Goal: Task Accomplishment & Management: Use online tool/utility

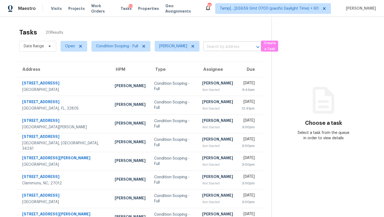
click at [207, 49] on input "text" at bounding box center [225, 47] width 43 height 8
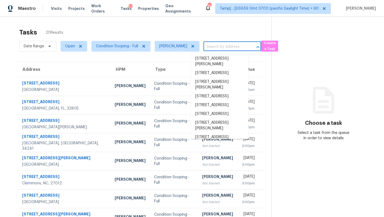
paste input "419 Buckboard Ln Locust Grove, GA, 30248"
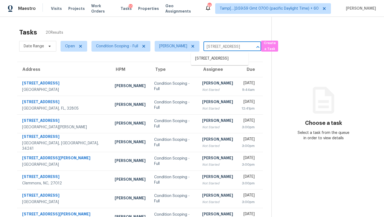
type input "419 Buckboard Ln Locust Grove, GA, 30248"
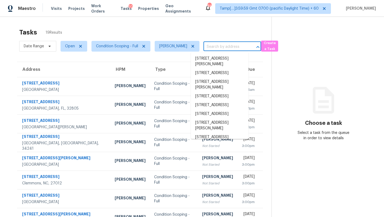
scroll to position [0, 0]
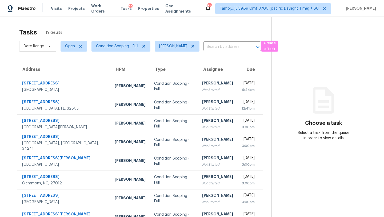
click at [226, 25] on div "Tasks 19 Results" at bounding box center [145, 32] width 252 height 14
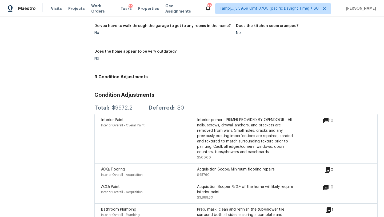
scroll to position [567, 0]
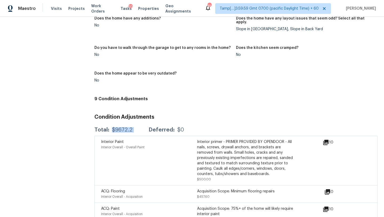
drag, startPoint x: 112, startPoint y: 128, endPoint x: 143, endPoint y: 128, distance: 30.4
click at [143, 128] on div "Total: $9672.2 Deferred: $0" at bounding box center [139, 129] width 90 height 5
copy div "$9672.2"
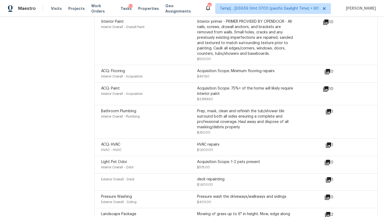
scroll to position [684, 0]
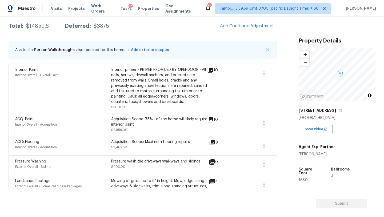
scroll to position [28, 0]
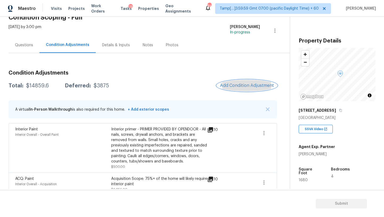
click at [236, 84] on span "Add Condition Adjustment" at bounding box center [247, 85] width 54 height 5
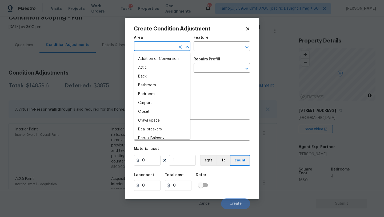
click at [151, 49] on input "text" at bounding box center [155, 47] width 42 height 8
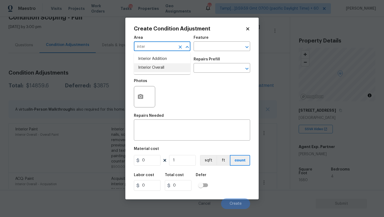
click at [160, 66] on li "Interior Overall" at bounding box center [162, 67] width 57 height 9
type input "Interior Overall"
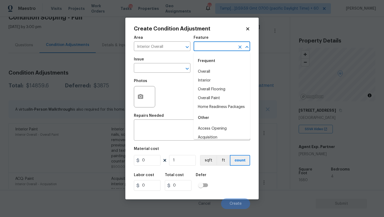
click at [211, 45] on input "text" at bounding box center [215, 47] width 42 height 8
click at [213, 73] on li "Overall" at bounding box center [222, 71] width 57 height 9
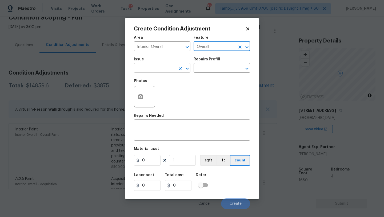
type input "Overall"
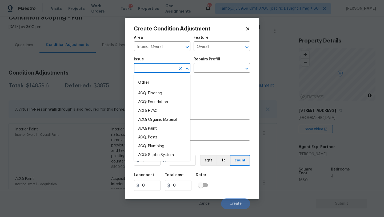
click at [160, 66] on input "text" at bounding box center [155, 68] width 42 height 8
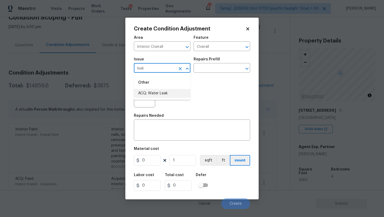
click at [161, 93] on li "ACQ: Water Leak" at bounding box center [162, 93] width 57 height 9
type input "ACQ: Water Leak"
click at [216, 70] on input "text" at bounding box center [215, 68] width 42 height 8
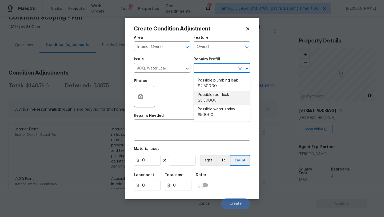
click at [218, 85] on li "Possible plumbing leak $2,500.00" at bounding box center [222, 83] width 57 height 14
type input "Acquisition"
type textarea "Acquisition Scope: Possible plumbing leak"
type input "2500"
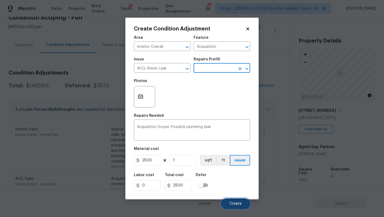
click at [231, 205] on span "Create" at bounding box center [236, 204] width 12 height 4
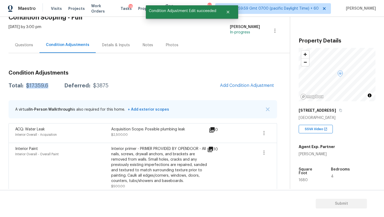
drag, startPoint x: 27, startPoint y: 86, endPoint x: 52, endPoint y: 84, distance: 25.4
click at [52, 84] on div "Total: $17359.6 Deferred: $3875" at bounding box center [59, 85] width 100 height 5
copy div "$17359.6"
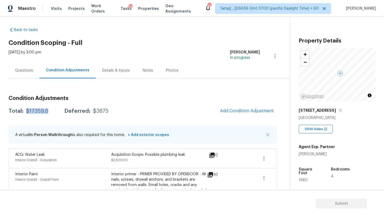
scroll to position [0, 0]
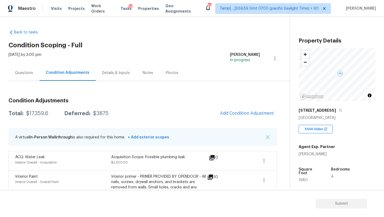
click at [18, 69] on div "Questions" at bounding box center [24, 73] width 31 height 16
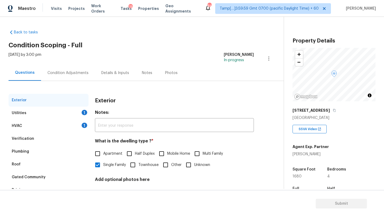
scroll to position [31, 0]
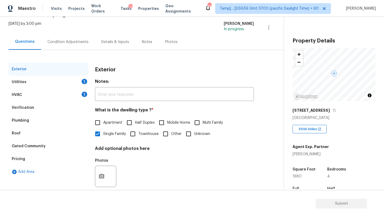
click at [20, 108] on div "Verification" at bounding box center [23, 107] width 22 height 5
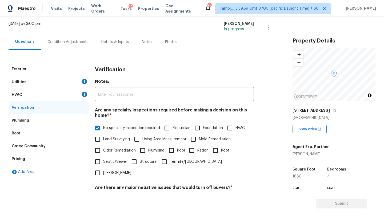
scroll to position [126, 0]
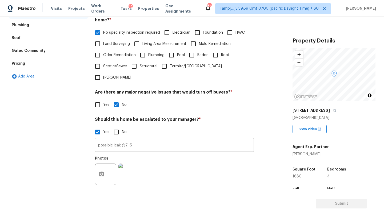
click at [119, 139] on input "possible leak @7:15" at bounding box center [174, 145] width 159 height 13
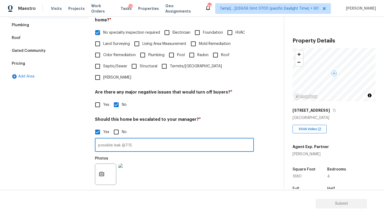
click at [119, 139] on input "possible leak @7:15" at bounding box center [174, 145] width 159 height 13
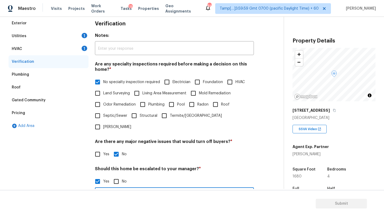
click at [29, 47] on div "HVAC 1" at bounding box center [49, 48] width 80 height 13
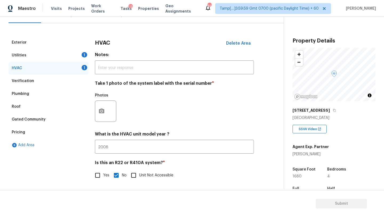
scroll to position [58, 0]
click at [103, 111] on icon "button" at bounding box center [101, 111] width 6 height 6
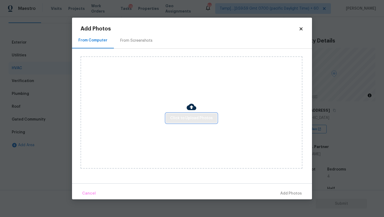
click at [185, 120] on span "Click to Upload Photos" at bounding box center [191, 118] width 43 height 7
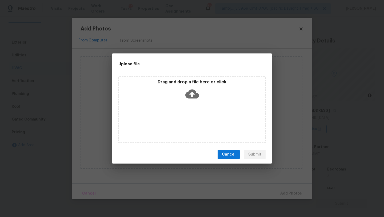
click at [190, 108] on div "Drag and drop a file here or click" at bounding box center [192, 109] width 147 height 67
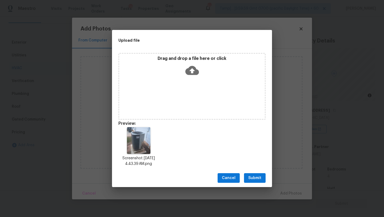
click at [252, 179] on span "Submit" at bounding box center [254, 178] width 13 height 7
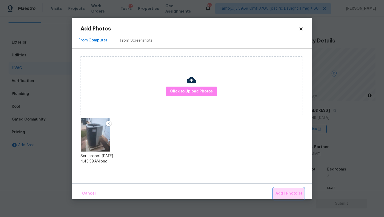
click at [284, 191] on span "Add 1 Photo(s)" at bounding box center [289, 193] width 26 height 7
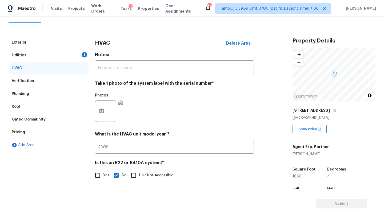
click at [66, 52] on div "Utilities 1" at bounding box center [49, 55] width 80 height 13
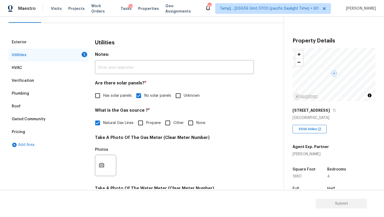
scroll to position [125, 0]
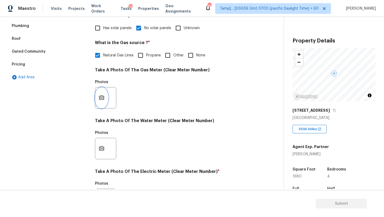
click at [100, 97] on icon "button" at bounding box center [101, 97] width 5 height 5
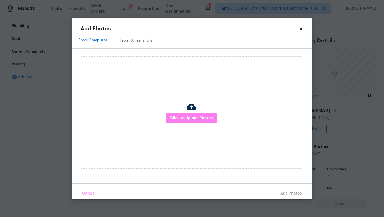
click at [148, 43] on div "From Screenshots" at bounding box center [136, 41] width 45 height 16
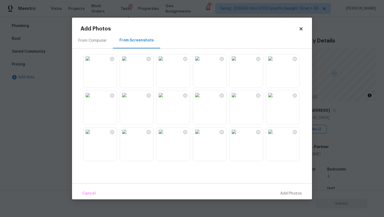
click at [275, 63] on img at bounding box center [270, 58] width 9 height 9
click at [286, 195] on span "Add 1 Photo(s)" at bounding box center [289, 193] width 26 height 7
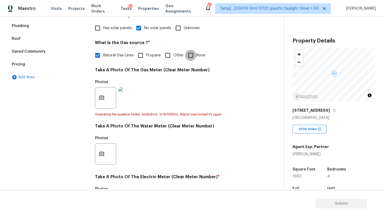
click at [191, 59] on input "None" at bounding box center [190, 55] width 11 height 11
checkbox input "true"
checkbox input "false"
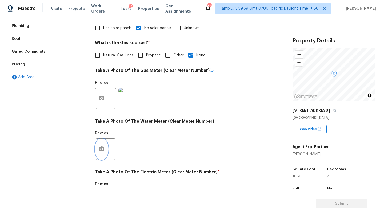
click at [100, 154] on button "button" at bounding box center [101, 149] width 13 height 21
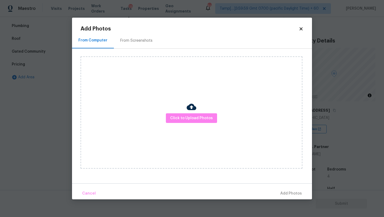
click at [130, 41] on div "From Screenshots" at bounding box center [136, 40] width 32 height 5
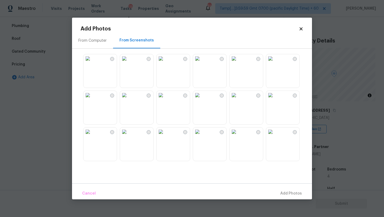
click at [273, 63] on img at bounding box center [270, 58] width 9 height 9
click at [285, 191] on span "Add 1 Photo(s)" at bounding box center [289, 193] width 26 height 7
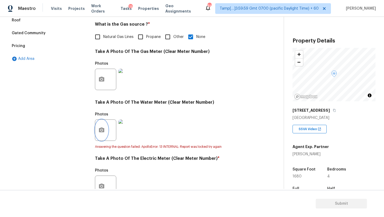
scroll to position [168, 0]
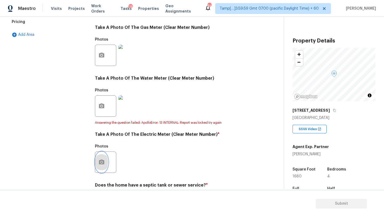
click at [100, 160] on icon "button" at bounding box center [101, 161] width 5 height 5
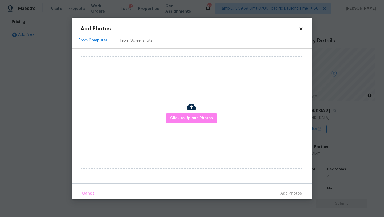
click at [123, 34] on div "From Screenshots" at bounding box center [136, 41] width 45 height 16
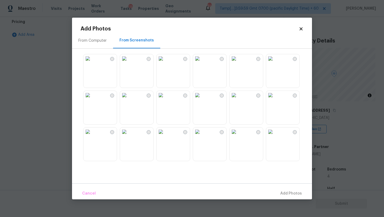
click at [275, 63] on img at bounding box center [270, 58] width 9 height 9
click at [286, 193] on span "Add 1 Photo(s)" at bounding box center [289, 193] width 26 height 7
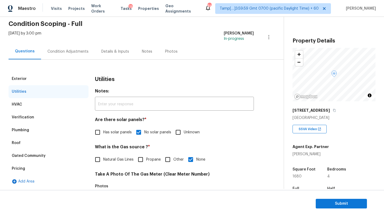
scroll to position [0, 0]
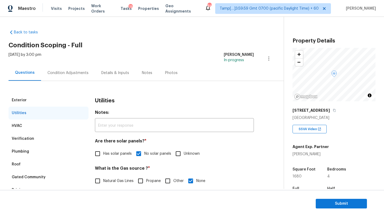
click at [61, 70] on div "Condition Adjustments" at bounding box center [68, 73] width 54 height 16
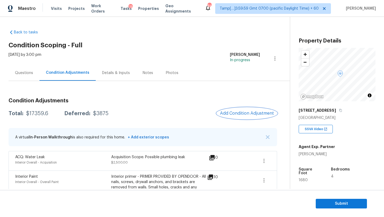
click at [251, 115] on span "Add Condition Adjustment" at bounding box center [247, 113] width 54 height 5
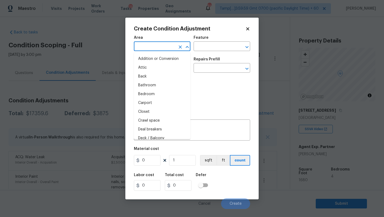
click at [155, 46] on input "text" at bounding box center [155, 47] width 42 height 8
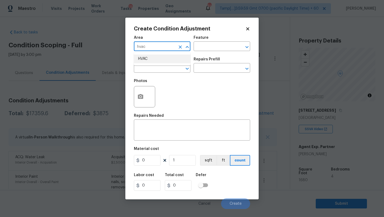
click at [156, 59] on li "HVAC" at bounding box center [162, 58] width 57 height 9
type input "HVAC"
click at [208, 53] on div "Area HVAC ​ Feature ​" at bounding box center [192, 44] width 116 height 22
click at [208, 49] on input "text" at bounding box center [215, 47] width 42 height 8
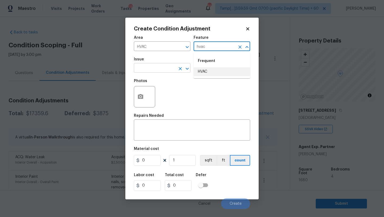
drag, startPoint x: 208, startPoint y: 69, endPoint x: 171, endPoint y: 69, distance: 37.1
click at [208, 69] on li "HVAC" at bounding box center [222, 71] width 57 height 9
type input "HVAC"
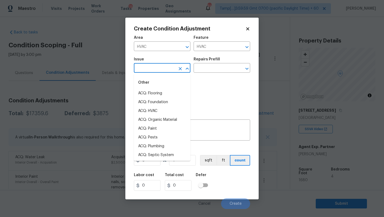
click at [171, 69] on input "text" at bounding box center [155, 68] width 42 height 8
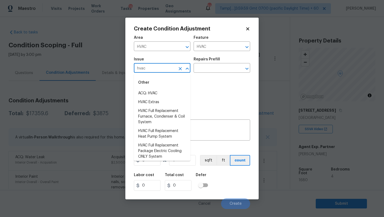
click at [169, 88] on div "Other" at bounding box center [162, 82] width 57 height 13
click at [169, 96] on li "ACQ: HVAC" at bounding box center [162, 93] width 57 height 9
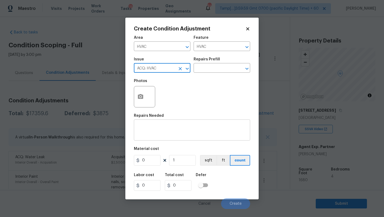
type input "ACQ: HVAC"
click at [171, 127] on textarea at bounding box center [192, 130] width 110 height 11
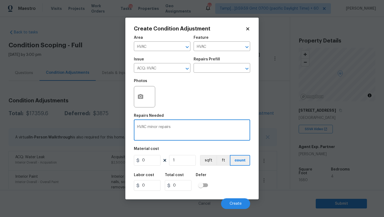
type textarea "HVAC minor repairs"
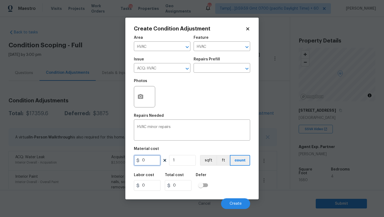
click at [152, 158] on input "0" at bounding box center [147, 160] width 27 height 11
type input "750"
click at [232, 203] on span "Create" at bounding box center [236, 204] width 12 height 4
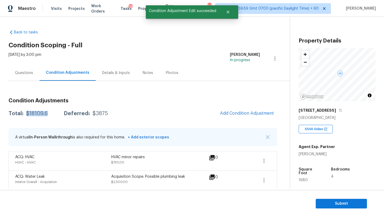
drag, startPoint x: 26, startPoint y: 112, endPoint x: 51, endPoint y: 112, distance: 25.4
click at [51, 112] on div "Total: $18109.6 Deferred: $3875" at bounding box center [59, 113] width 100 height 5
copy div "$18109.6"
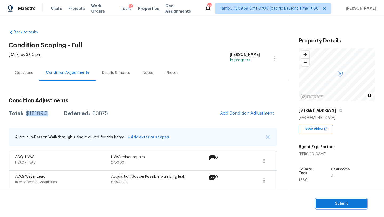
click at [327, 200] on span "Submit" at bounding box center [341, 203] width 43 height 7
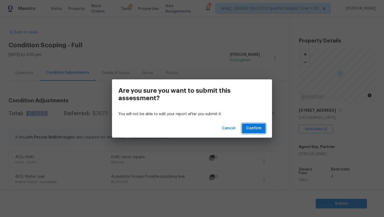
click at [262, 128] on button "Confirm" at bounding box center [254, 128] width 24 height 10
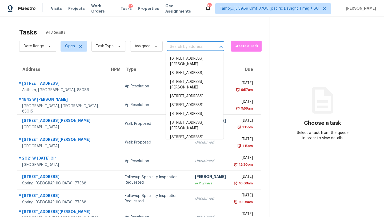
click at [186, 46] on input "text" at bounding box center [188, 47] width 43 height 8
paste input "5312 Skyland Ct Lula, GA, 30554"
type input "5312 Skyland Ct Lula, GA, 30554"
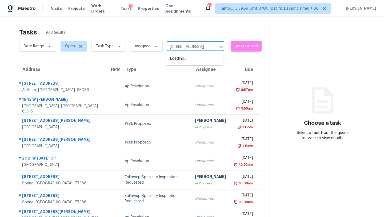
scroll to position [0, 18]
click at [186, 58] on li "5312 Skyland Ct, Lula, GA 30554" at bounding box center [195, 58] width 58 height 9
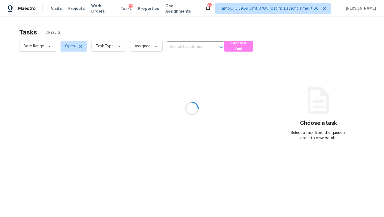
type input "5312 Skyland Ct, Lula, GA 30554"
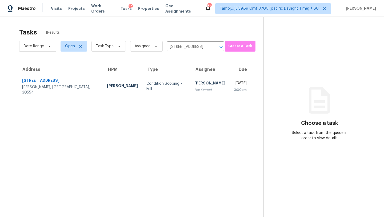
click at [230, 87] on td "Tue, Sep 2nd 2025 3:00pm" at bounding box center [242, 86] width 25 height 19
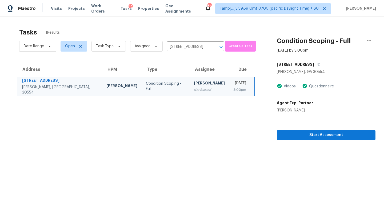
click at [310, 63] on div "5312 Skyland Ct" at bounding box center [326, 65] width 99 height 10
click at [314, 67] on button "button" at bounding box center [317, 65] width 7 height 10
click at [309, 134] on span "Start Assessment" at bounding box center [326, 135] width 90 height 7
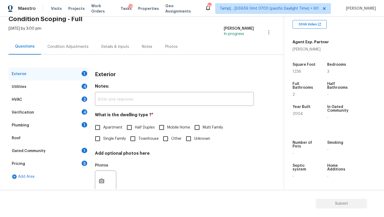
scroll to position [40, 0]
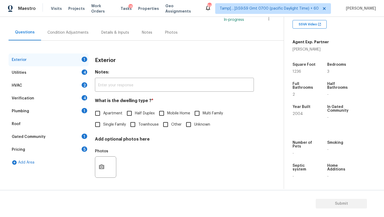
click at [58, 145] on div "Pricing 5" at bounding box center [49, 149] width 80 height 13
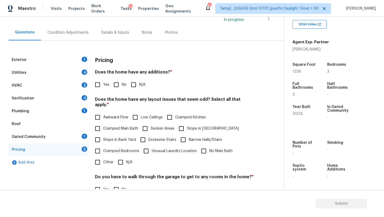
click at [117, 86] on input "No" at bounding box center [116, 84] width 11 height 11
checkbox input "true"
click at [179, 126] on input "Slope in Front Yard" at bounding box center [181, 128] width 11 height 11
checkbox input "true"
click at [116, 137] on label "Slope in Back Yard" at bounding box center [114, 139] width 44 height 11
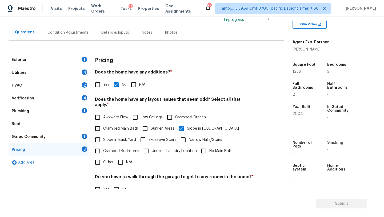
click at [103, 137] on input "Slope in Back Yard" at bounding box center [97, 139] width 11 height 11
checkbox input "true"
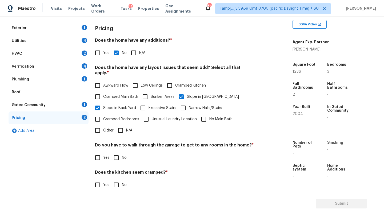
scroll to position [98, 0]
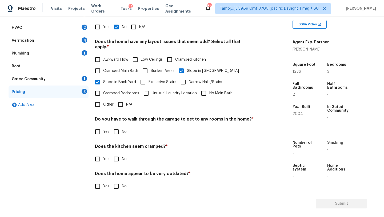
click at [119, 128] on input "No" at bounding box center [116, 131] width 11 height 11
checkbox input "true"
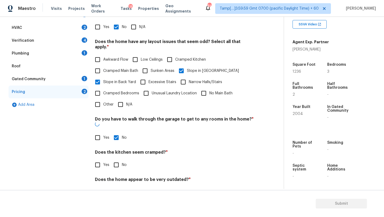
click at [119, 159] on input "No" at bounding box center [116, 164] width 11 height 11
checkbox input "true"
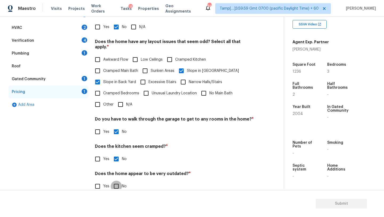
click at [119, 182] on input "No" at bounding box center [116, 185] width 11 height 11
checkbox input "true"
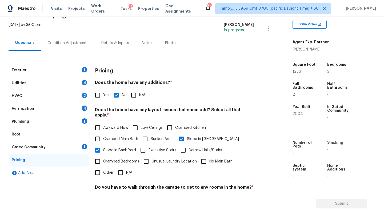
click at [61, 149] on div "Gated Community 1" at bounding box center [49, 147] width 80 height 13
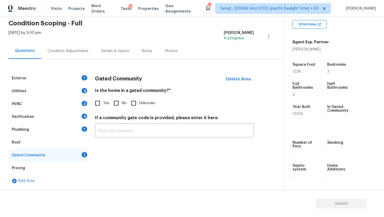
scroll to position [22, 0]
click at [114, 105] on input "No" at bounding box center [116, 102] width 11 height 11
checkbox input "true"
click at [37, 140] on div "Roof" at bounding box center [49, 142] width 80 height 13
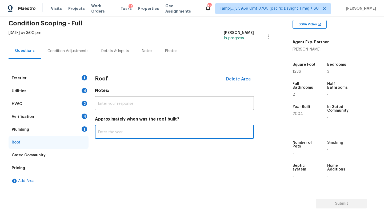
click at [119, 132] on input "text" at bounding box center [174, 132] width 159 height 13
type input "2023"
click at [65, 136] on div "Roof" at bounding box center [49, 142] width 80 height 13
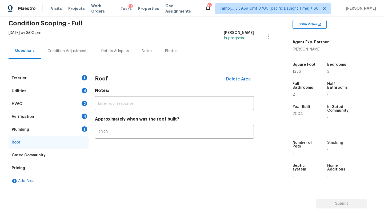
click at [65, 124] on div "Plumbing 1" at bounding box center [49, 129] width 80 height 13
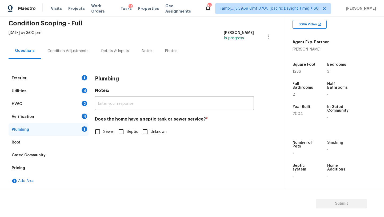
click at [105, 131] on span "Sewer" at bounding box center [108, 132] width 11 height 6
click at [103, 131] on input "Sewer" at bounding box center [97, 131] width 11 height 11
checkbox input "true"
click at [69, 115] on div "Verification 4" at bounding box center [49, 116] width 80 height 13
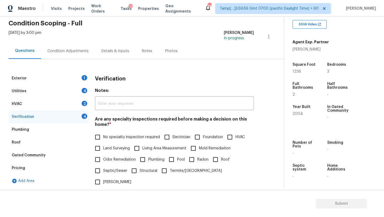
click at [107, 132] on label "No specialty inspection required" at bounding box center [126, 136] width 68 height 11
click at [103, 132] on input "No specialty inspection required" at bounding box center [97, 136] width 11 height 11
checkbox input "true"
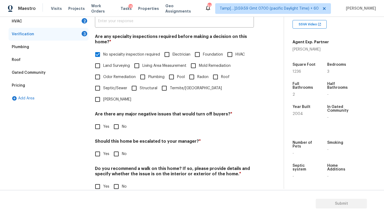
click at [114, 121] on input "No" at bounding box center [116, 126] width 11 height 11
checkbox input "true"
click at [114, 149] on input "No" at bounding box center [116, 154] width 11 height 11
checkbox input "true"
click at [114, 185] on div "Verification Notes: ​ Are any specialty inspections required before making a de…" at bounding box center [174, 94] width 159 height 210
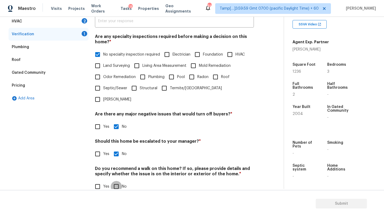
click at [115, 181] on input "No" at bounding box center [116, 186] width 11 height 11
checkbox input "true"
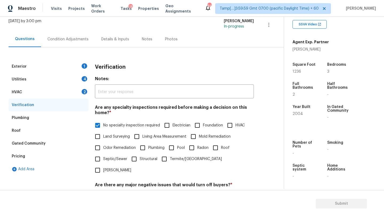
scroll to position [25, 0]
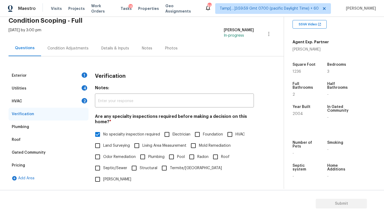
click at [35, 100] on div "HVAC 2" at bounding box center [49, 101] width 80 height 13
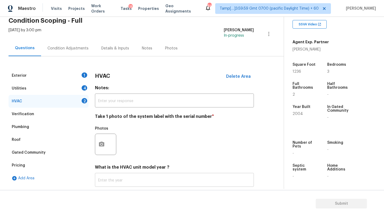
click at [111, 183] on input "text" at bounding box center [174, 180] width 159 height 13
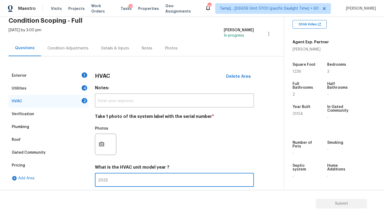
scroll to position [58, 0]
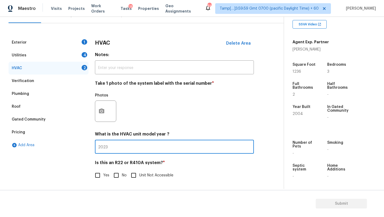
type input "2023"
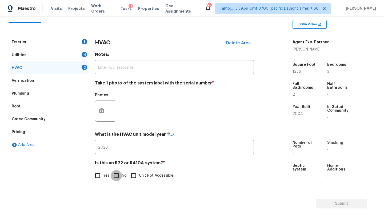
click at [119, 177] on input "No" at bounding box center [116, 175] width 11 height 11
checkbox input "true"
click at [50, 58] on div "Utilities 4" at bounding box center [49, 55] width 80 height 13
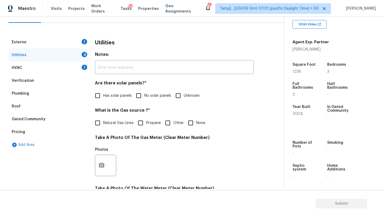
click at [141, 96] on input "No solar panels" at bounding box center [138, 95] width 11 height 11
checkbox input "true"
click at [111, 129] on div "Utilities Notes: ​ Are there solar panels? * Has solar panels No solar panels U…" at bounding box center [174, 175] width 159 height 279
click at [114, 121] on span "Natural Gas Lines" at bounding box center [118, 123] width 30 height 6
click at [103, 121] on input "Natural Gas Lines" at bounding box center [97, 122] width 11 height 11
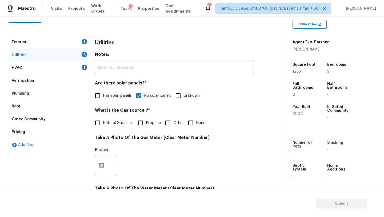
checkbox input "true"
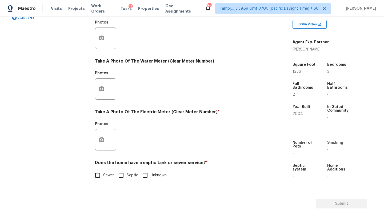
click at [106, 176] on span "Sewer" at bounding box center [108, 175] width 11 height 6
click at [103, 176] on input "Sewer" at bounding box center [97, 174] width 11 height 11
checkbox input "true"
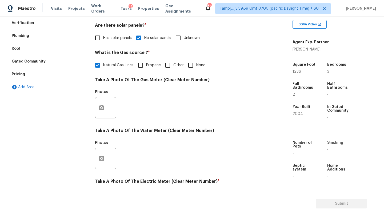
scroll to position [15, 0]
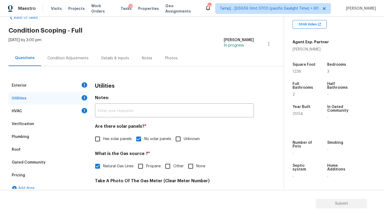
click at [42, 80] on div "Exterior 1" at bounding box center [49, 85] width 80 height 13
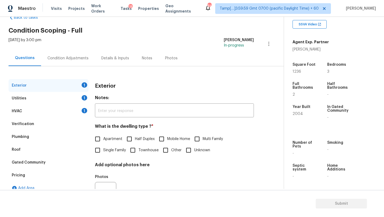
click at [104, 145] on label "Single Family" at bounding box center [109, 149] width 34 height 11
click at [103, 145] on input "Single Family" at bounding box center [97, 149] width 11 height 11
checkbox input "true"
click at [72, 65] on div "Condition Adjustments" at bounding box center [68, 58] width 54 height 16
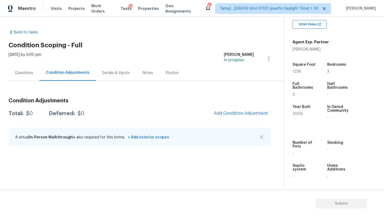
click at [20, 72] on div "Questions" at bounding box center [24, 72] width 18 height 5
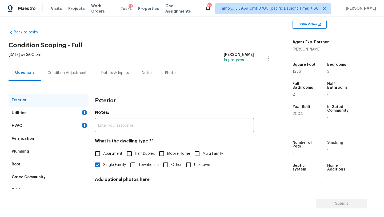
scroll to position [40, 0]
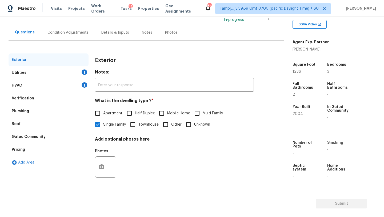
click at [23, 153] on div "Pricing" at bounding box center [49, 149] width 80 height 13
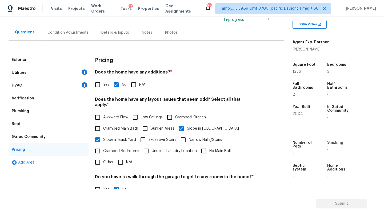
click at [35, 72] on div "Utilities 1" at bounding box center [49, 72] width 80 height 13
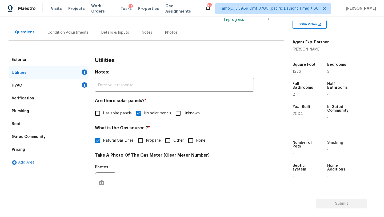
click at [106, 114] on span "Has solar panels" at bounding box center [117, 113] width 29 height 6
click at [103, 114] on input "Has solar panels" at bounding box center [97, 113] width 11 height 11
checkbox input "true"
checkbox input "false"
click at [28, 108] on div "Plumbing" at bounding box center [49, 111] width 80 height 13
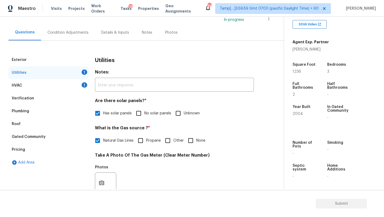
scroll to position [22, 0]
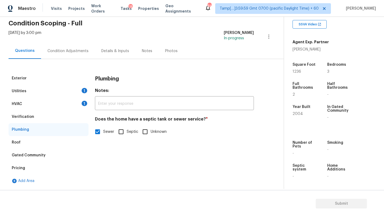
drag, startPoint x: 122, startPoint y: 132, endPoint x: 46, endPoint y: 89, distance: 87.7
click at [46, 89] on div "Exterior Utilities 1 HVAC 1 Verification Plumbing Roof Gated Community Pricing …" at bounding box center [140, 129] width 263 height 115
click at [46, 89] on div "Utilities 1" at bounding box center [49, 91] width 80 height 13
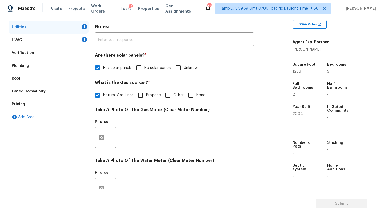
scroll to position [185, 0]
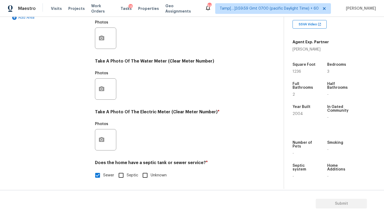
click at [123, 176] on input "Septic" at bounding box center [121, 174] width 11 height 11
checkbox input "true"
checkbox input "false"
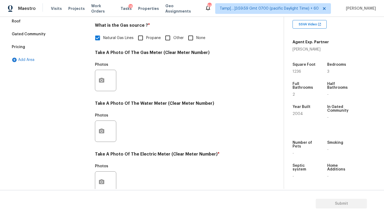
scroll to position [48, 0]
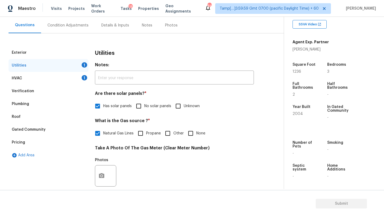
click at [57, 30] on div "Condition Adjustments" at bounding box center [68, 25] width 54 height 16
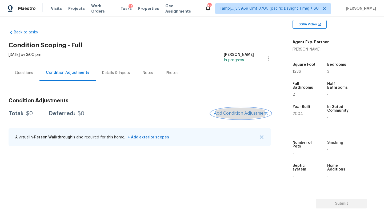
click at [240, 114] on span "Add Condition Adjustment" at bounding box center [241, 113] width 54 height 5
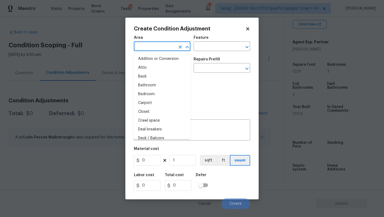
click at [155, 48] on input "text" at bounding box center [155, 47] width 42 height 8
type input "ex"
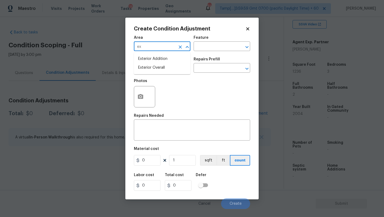
click at [161, 70] on li "Exterior Overall" at bounding box center [162, 67] width 57 height 9
type input "Exterior Overall"
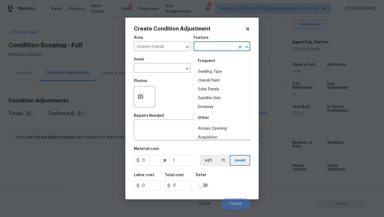
click at [223, 46] on input "text" at bounding box center [215, 47] width 42 height 8
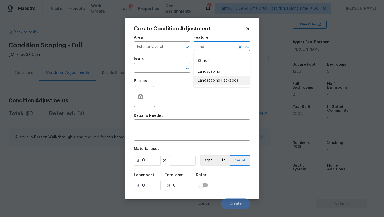
click at [219, 80] on li "Landscaping Packages" at bounding box center [222, 80] width 57 height 9
type input "Landscaping Packages"
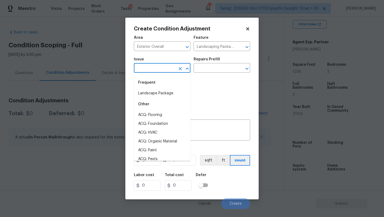
click at [153, 68] on input "text" at bounding box center [155, 68] width 42 height 8
click at [156, 96] on li "Landscape Package" at bounding box center [162, 93] width 57 height 9
type input "Landscape Package"
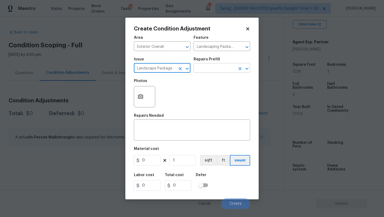
click at [210, 72] on input "text" at bounding box center [215, 68] width 42 height 8
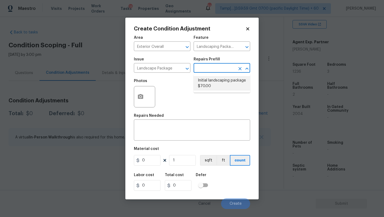
click at [210, 79] on li "Initial landscaping package $70.00" at bounding box center [222, 83] width 57 height 14
type input "Home Readiness Packages"
type textarea "Mowing of grass up to 6" in height. Mow, edge along driveways & sidewalks, trim…"
type input "70"
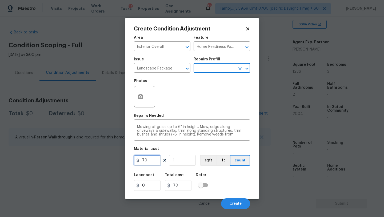
click at [159, 160] on input "70" at bounding box center [147, 160] width 27 height 11
type input "300"
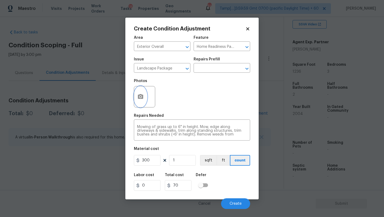
type input "300"
click at [144, 94] on button "button" at bounding box center [140, 96] width 13 height 21
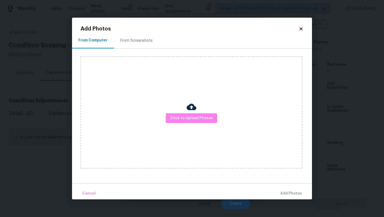
click at [137, 37] on div "From Screenshots" at bounding box center [136, 41] width 45 height 16
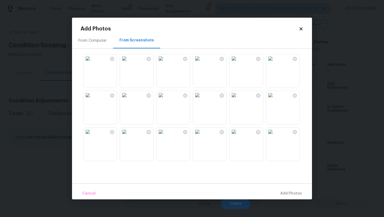
click at [202, 63] on img at bounding box center [197, 58] width 9 height 9
click at [238, 63] on img at bounding box center [234, 58] width 9 height 9
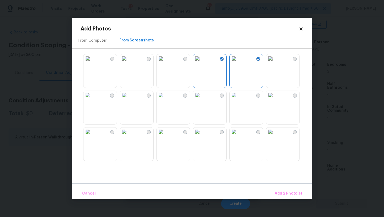
click at [129, 99] on img at bounding box center [124, 95] width 9 height 9
click at [92, 99] on img at bounding box center [88, 95] width 9 height 9
click at [275, 99] on img at bounding box center [270, 95] width 9 height 9
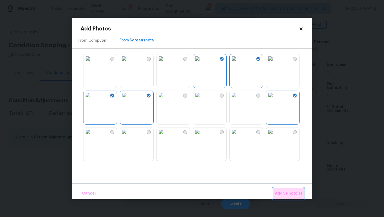
click at [285, 190] on span "Add 5 Photo(s)" at bounding box center [288, 193] width 27 height 7
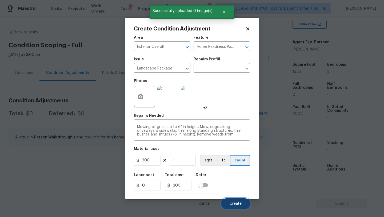
click at [243, 202] on button "Create" at bounding box center [235, 203] width 29 height 11
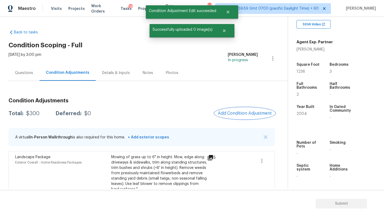
click at [242, 112] on span "Add Condition Adjustment" at bounding box center [245, 113] width 54 height 5
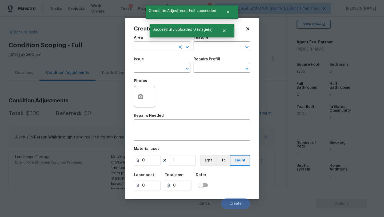
click at [155, 46] on input "text" at bounding box center [155, 47] width 42 height 8
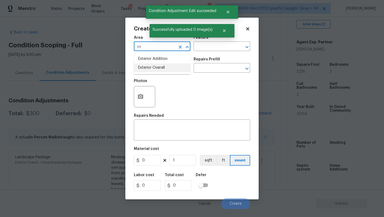
click at [160, 67] on li "Exterior Overall" at bounding box center [162, 67] width 57 height 9
type input "Exterior Overall"
click at [225, 43] on input "text" at bounding box center [215, 47] width 42 height 8
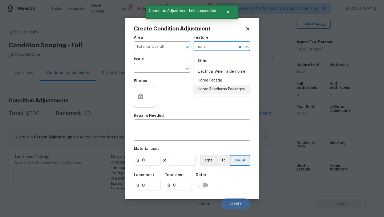
drag, startPoint x: 216, startPoint y: 90, endPoint x: 207, endPoint y: 85, distance: 10.9
click at [216, 90] on li "Home Readiness Packages" at bounding box center [222, 89] width 57 height 9
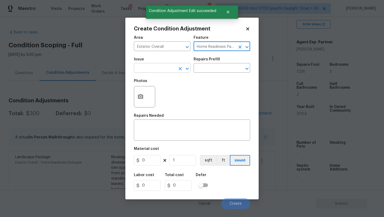
type input "Home Readiness Packages"
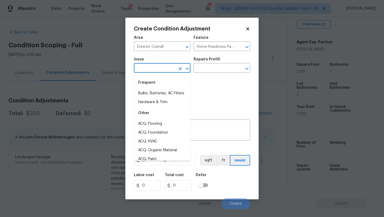
click at [159, 69] on input "text" at bounding box center [155, 68] width 42 height 8
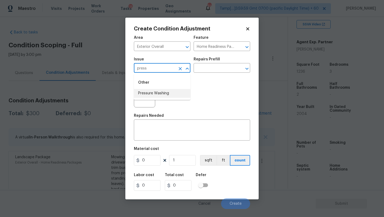
click at [159, 93] on li "Pressure Washing" at bounding box center [162, 93] width 57 height 9
type input "Pressure Washing"
click at [218, 68] on input "text" at bounding box center [215, 68] width 42 height 8
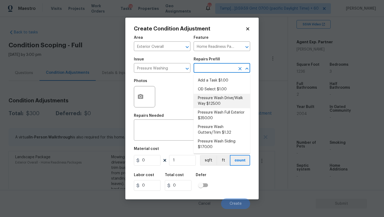
click at [218, 103] on li "Pressure Wash Drive/Walk Way $125.00" at bounding box center [222, 101] width 57 height 14
type input "Siding"
type textarea "Pressure wash the driveways/walkways as directed by the PM. Ensure that all deb…"
type input "125"
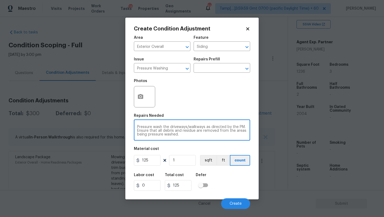
drag, startPoint x: 208, startPoint y: 127, endPoint x: 210, endPoint y: 136, distance: 9.8
click at [210, 136] on div "Pressure wash the driveways/walkways as directed by the PM. Ensure that all deb…" at bounding box center [192, 131] width 116 height 20
type textarea "Pressure wash the driveways/walkways and sidings"
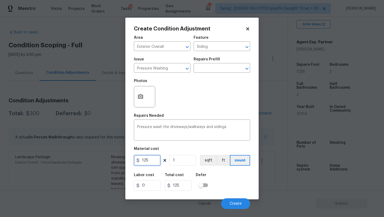
click at [144, 165] on input "125" at bounding box center [147, 160] width 27 height 11
type input "400"
click at [243, 202] on button "Create" at bounding box center [235, 203] width 29 height 11
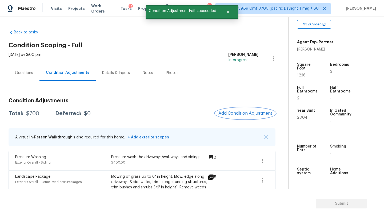
click at [236, 113] on span "Add Condition Adjustment" at bounding box center [246, 113] width 54 height 5
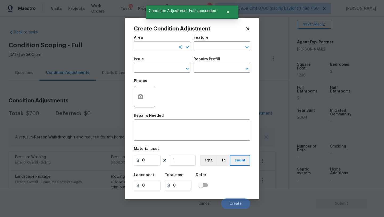
click at [147, 44] on input "text" at bounding box center [155, 47] width 42 height 8
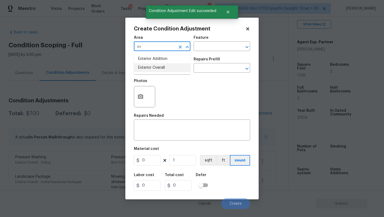
click at [154, 66] on li "Exterior Overall" at bounding box center [162, 67] width 57 height 9
type input "Exterior Overall"
click at [219, 43] on input "text" at bounding box center [215, 47] width 42 height 8
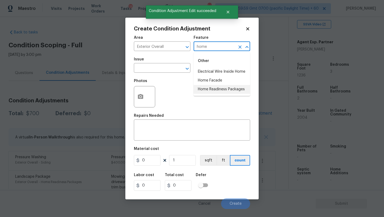
drag, startPoint x: 219, startPoint y: 87, endPoint x: 148, endPoint y: 62, distance: 75.6
click at [219, 87] on li "Home Readiness Packages" at bounding box center [222, 89] width 57 height 9
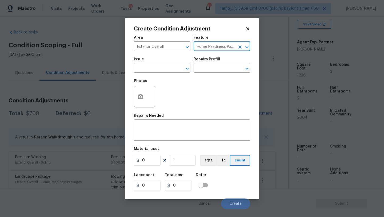
type input "Home Readiness Packages"
click at [148, 62] on div "Issue" at bounding box center [162, 60] width 57 height 7
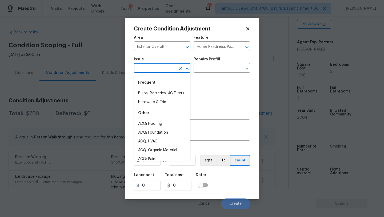
click at [148, 65] on input "text" at bounding box center [155, 68] width 42 height 8
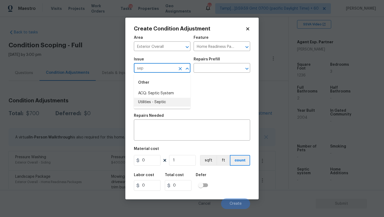
drag, startPoint x: 148, startPoint y: 101, endPoint x: 204, endPoint y: 73, distance: 63.1
click at [148, 101] on li "Utilities - Septic" at bounding box center [162, 102] width 57 height 9
type input "Utilities - Septic"
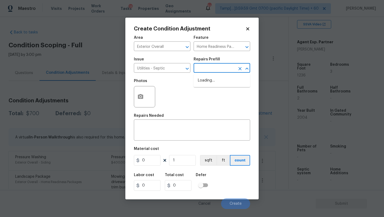
click at [206, 69] on input "text" at bounding box center [215, 68] width 42 height 8
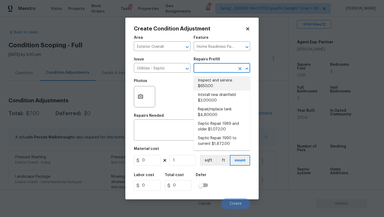
click at [206, 79] on li "Inspect and service $650.00" at bounding box center [222, 83] width 57 height 14
type textarea "Pump and inspect septic tank and provide clean bill of health from specialist c…"
type input "650"
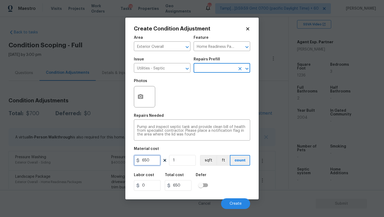
click at [154, 164] on input "650" at bounding box center [147, 160] width 27 height 11
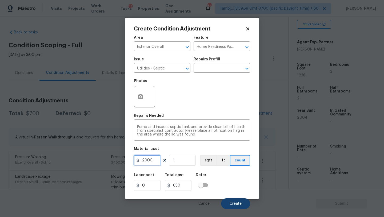
type input "2000"
click at [231, 203] on span "Create" at bounding box center [236, 204] width 12 height 4
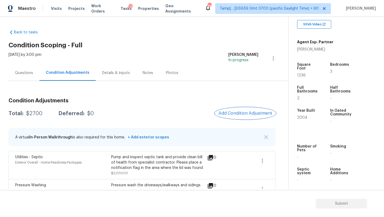
click at [226, 110] on button "Add Condition Adjustment" at bounding box center [245, 113] width 60 height 11
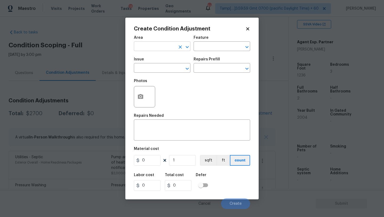
click at [155, 50] on input "text" at bounding box center [155, 47] width 42 height 8
type input "x"
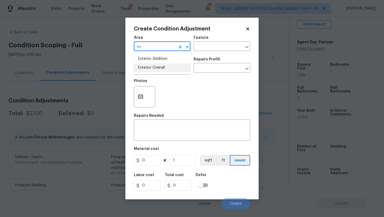
click at [156, 67] on li "Exterior Overall" at bounding box center [162, 67] width 57 height 9
type input "Exterior Overall"
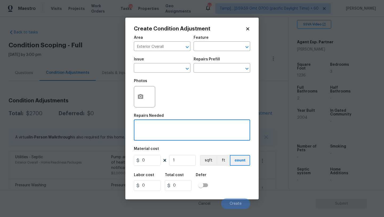
click at [156, 130] on textarea at bounding box center [192, 130] width 110 height 11
type textarea "remove above ground pool"
click at [149, 160] on input "0" at bounding box center [147, 160] width 27 height 11
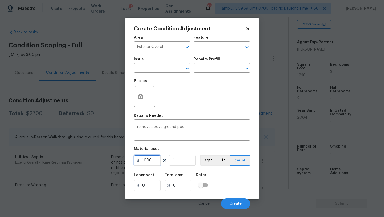
type input "1000"
click at [143, 95] on icon "button" at bounding box center [140, 96] width 5 height 5
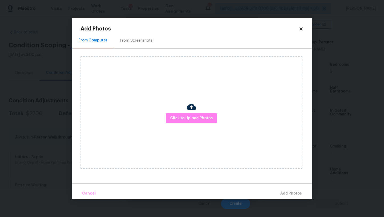
click at [140, 44] on div "From Screenshots" at bounding box center [136, 41] width 45 height 16
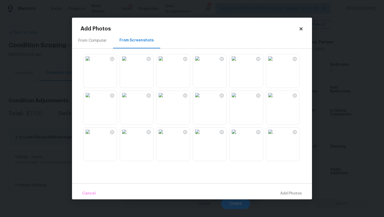
click at [92, 136] on img at bounding box center [88, 131] width 9 height 9
click at [290, 190] on button "Add 1 Photo(s)" at bounding box center [289, 193] width 31 height 11
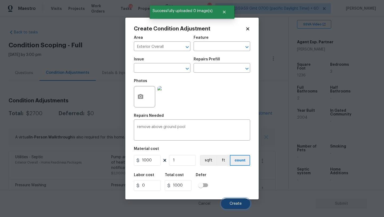
click at [240, 199] on button "Create" at bounding box center [235, 203] width 29 height 11
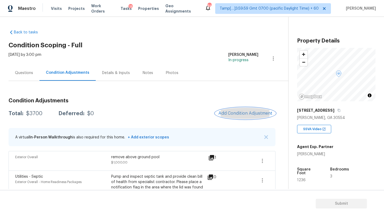
click at [252, 111] on span "Add Condition Adjustment" at bounding box center [246, 113] width 54 height 5
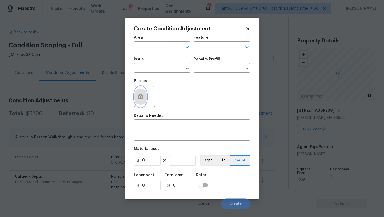
click at [135, 99] on button "button" at bounding box center [140, 96] width 13 height 21
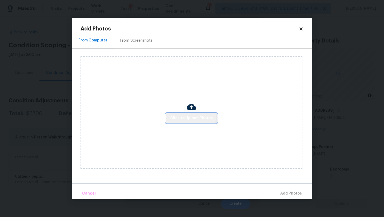
click at [191, 116] on span "Click to Upload Photos" at bounding box center [191, 118] width 43 height 7
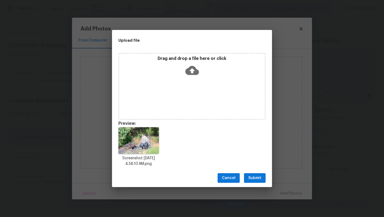
click at [248, 177] on button "Submit" at bounding box center [255, 178] width 22 height 10
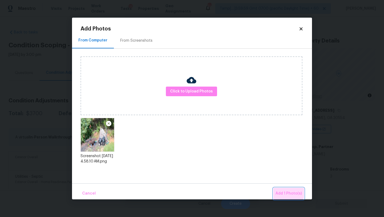
click at [288, 192] on span "Add 1 Photo(s)" at bounding box center [289, 193] width 26 height 7
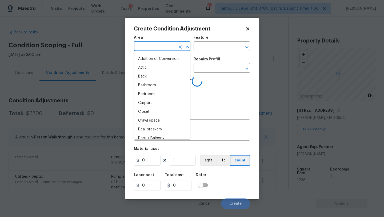
click at [160, 46] on input "text" at bounding box center [155, 47] width 42 height 8
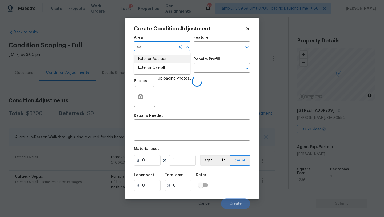
click at [164, 67] on li "Exterior Overall" at bounding box center [162, 67] width 57 height 9
click at [237, 47] on button "Clear" at bounding box center [239, 46] width 7 height 7
type input "Exterior Overall"
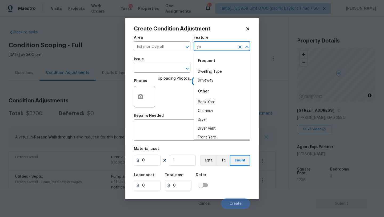
type input "yar"
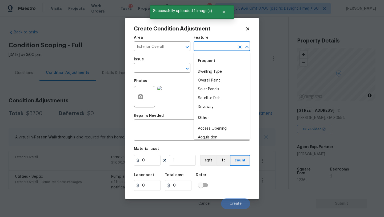
type input "d"
type input "yard"
click at [164, 133] on textarea at bounding box center [192, 130] width 110 height 11
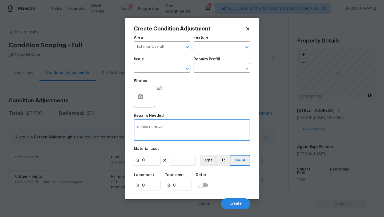
type textarea "debris removal"
click at [157, 159] on input "0" at bounding box center [147, 160] width 27 height 11
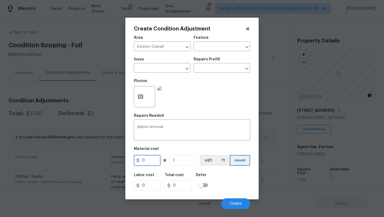
click at [157, 159] on input "0" at bounding box center [147, 160] width 27 height 11
type input "300"
click at [229, 200] on button "Create" at bounding box center [235, 203] width 29 height 11
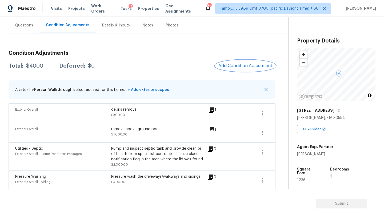
scroll to position [50, 0]
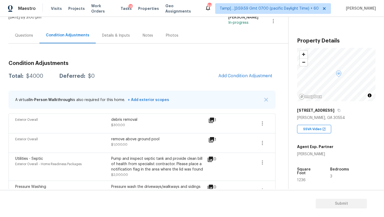
click at [29, 38] on div "Questions" at bounding box center [24, 35] width 18 height 5
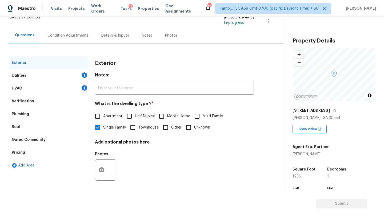
click at [40, 82] on div "HVAC 1" at bounding box center [49, 88] width 80 height 13
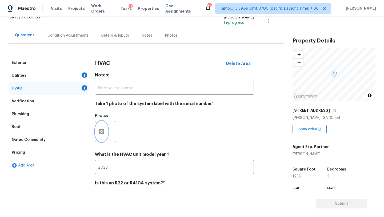
click at [104, 133] on icon "button" at bounding box center [101, 131] width 5 height 5
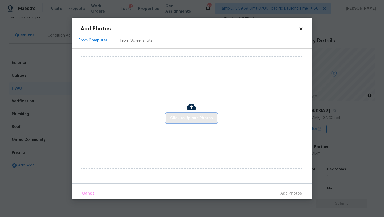
click at [188, 118] on span "Click to Upload Photos" at bounding box center [191, 118] width 43 height 7
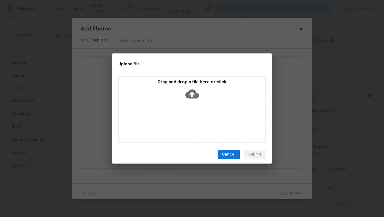
click at [188, 104] on div "Drag and drop a file here or click" at bounding box center [192, 109] width 147 height 67
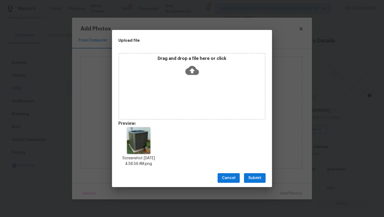
click at [258, 175] on span "Submit" at bounding box center [254, 178] width 13 height 7
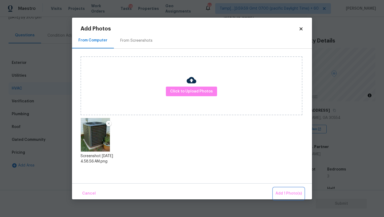
click at [286, 194] on span "Add 1 Photo(s)" at bounding box center [289, 193] width 26 height 7
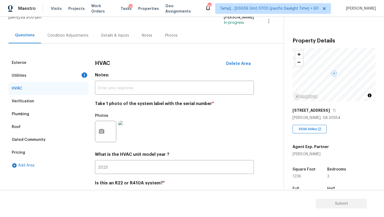
click at [73, 75] on div "Utilities 1" at bounding box center [49, 75] width 80 height 13
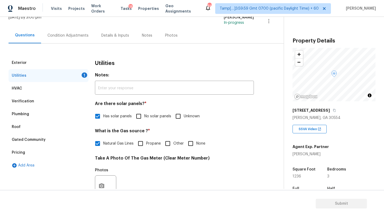
scroll to position [98, 0]
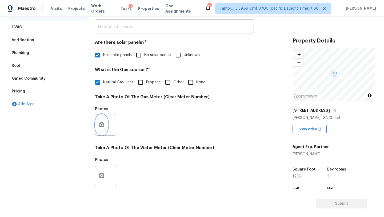
click at [103, 124] on icon "button" at bounding box center [101, 124] width 5 height 5
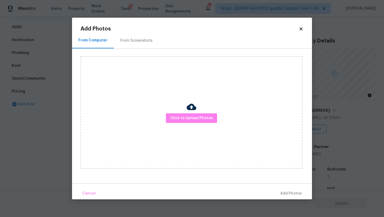
click at [130, 46] on div "From Screenshots" at bounding box center [136, 41] width 45 height 16
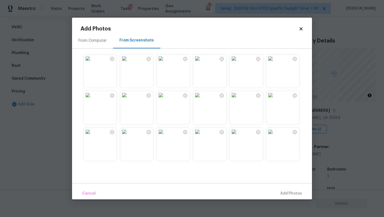
click at [275, 99] on img at bounding box center [270, 95] width 9 height 9
click at [287, 190] on span "Add 1 Photo(s)" at bounding box center [289, 193] width 26 height 7
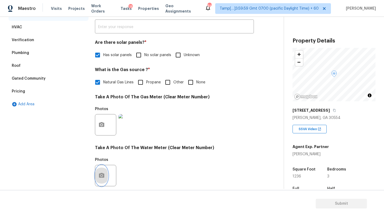
click at [101, 174] on icon "button" at bounding box center [101, 175] width 5 height 5
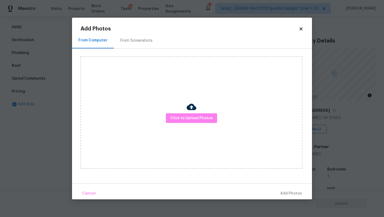
click at [132, 39] on div "From Screenshots" at bounding box center [136, 40] width 32 height 5
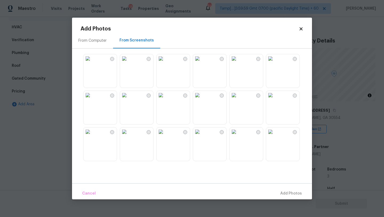
click at [275, 99] on img at bounding box center [270, 95] width 9 height 9
click at [288, 192] on span "Add 1 Photo(s)" at bounding box center [289, 193] width 26 height 7
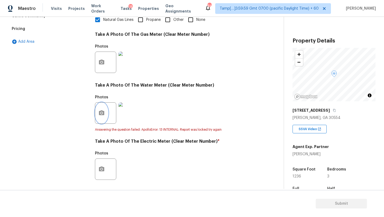
scroll to position [166, 0]
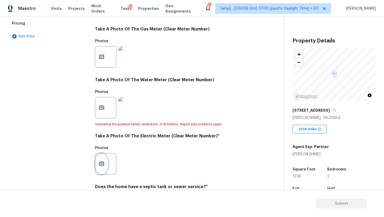
click at [105, 165] on button "button" at bounding box center [101, 163] width 13 height 21
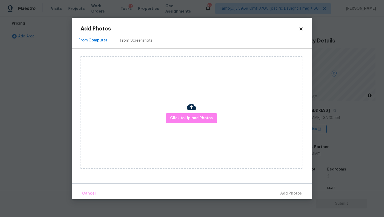
click at [132, 47] on div "From Screenshots" at bounding box center [136, 41] width 45 height 16
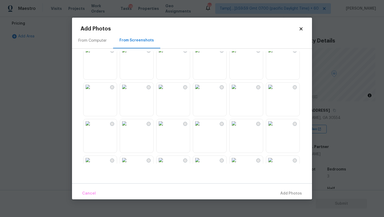
scroll to position [113, 0]
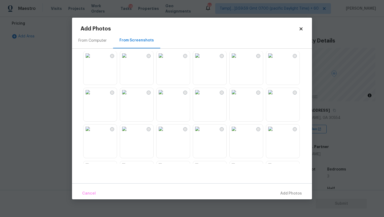
click at [275, 96] on img at bounding box center [270, 92] width 9 height 9
click at [289, 187] on div "Cancel Add 1 Photo(s)" at bounding box center [192, 191] width 240 height 16
click at [289, 189] on button "Add 1 Photo(s)" at bounding box center [289, 193] width 31 height 11
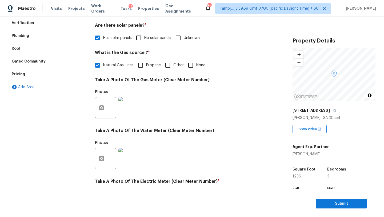
scroll to position [0, 0]
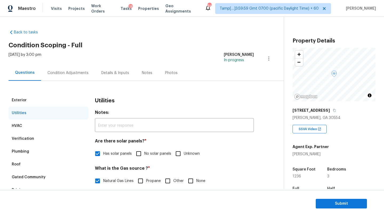
click at [41, 60] on div "Tue, Sep 02 2025 by 3:00 pm" at bounding box center [25, 58] width 33 height 13
click at [57, 68] on div "Condition Adjustments" at bounding box center [68, 73] width 54 height 16
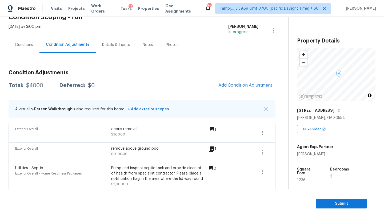
scroll to position [27, 0]
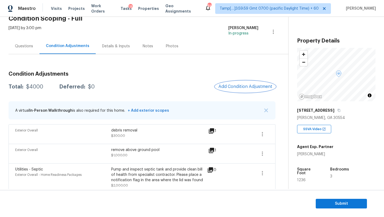
click at [233, 86] on span "Add Condition Adjustment" at bounding box center [246, 86] width 54 height 5
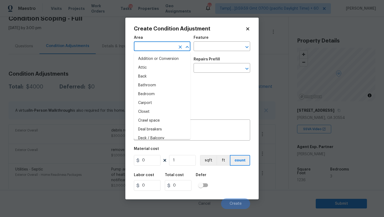
click at [144, 45] on input "text" at bounding box center [155, 47] width 42 height 8
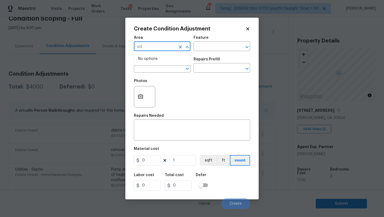
type input "o"
click at [151, 70] on li "Interior Overall" at bounding box center [162, 67] width 57 height 9
type input "Interior Overall"
click at [202, 48] on input "text" at bounding box center [215, 47] width 42 height 8
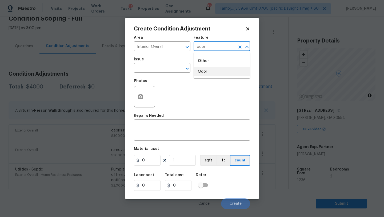
click at [202, 68] on li "Odor" at bounding box center [222, 71] width 57 height 9
type input "Odor"
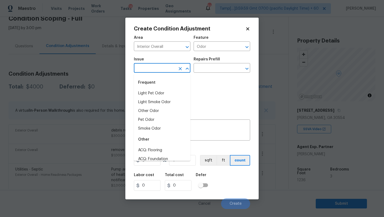
click at [160, 68] on input "text" at bounding box center [155, 68] width 42 height 8
click at [160, 91] on li "Light Pet Odor" at bounding box center [162, 93] width 57 height 9
type input "Light Pet Odor"
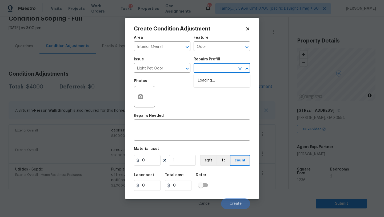
click at [206, 70] on input "text" at bounding box center [215, 68] width 42 height 8
click at [206, 84] on li "Acquisition Scope: 1-2 pets present $575.00" at bounding box center [222, 83] width 57 height 14
type textarea "Acquisition Scope: 1-2 pets present"
type input "575"
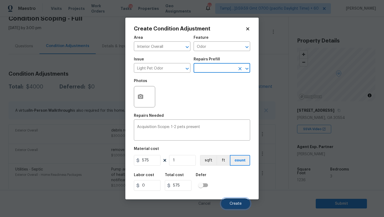
click at [231, 205] on span "Create" at bounding box center [236, 204] width 12 height 4
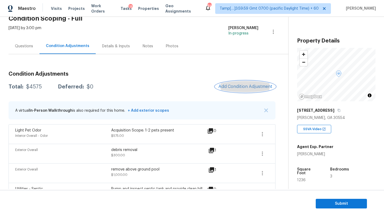
click at [234, 86] on span "Add Condition Adjustment" at bounding box center [246, 86] width 54 height 5
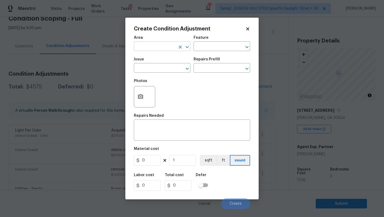
click at [165, 48] on input "text" at bounding box center [155, 47] width 42 height 8
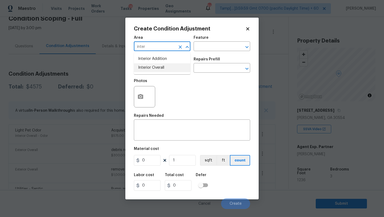
click at [170, 73] on ul "Interior Addition Interior Overall" at bounding box center [162, 63] width 57 height 22
click at [170, 71] on li "Interior Overall" at bounding box center [162, 67] width 57 height 9
type input "Interior Overall"
click at [207, 49] on input "text" at bounding box center [215, 47] width 42 height 8
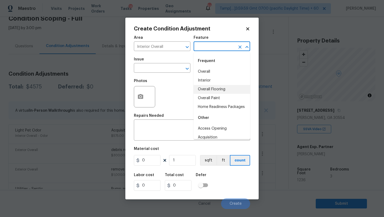
click at [209, 90] on li "Overall Flooring" at bounding box center [222, 89] width 57 height 9
type input "Overall Flooring"
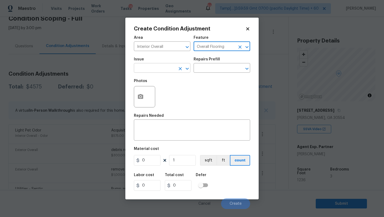
click at [151, 72] on input "text" at bounding box center [155, 68] width 42 height 8
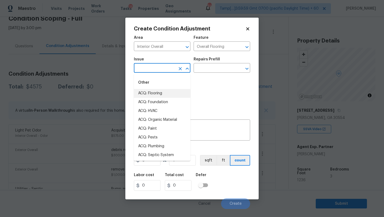
click at [151, 94] on li "ACQ: Flooring" at bounding box center [162, 93] width 57 height 9
type input "ACQ: Flooring"
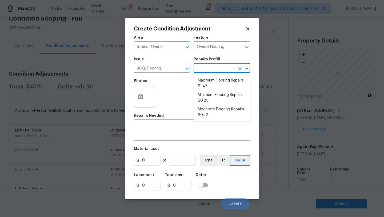
click at [206, 71] on input "text" at bounding box center [215, 68] width 42 height 8
click at [212, 111] on li "Moderate Flooring Repairs $0.52" at bounding box center [222, 112] width 57 height 14
type input "Acquisition"
type textarea "Acquisition Scope: Moderate flooring repairs"
type input "0.52"
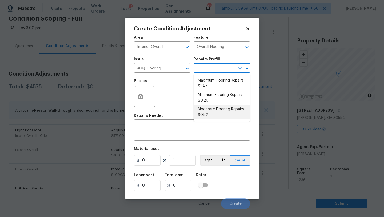
type input "0.52"
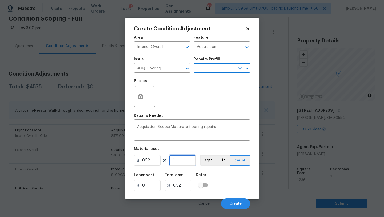
click at [182, 161] on input "1" at bounding box center [182, 160] width 27 height 11
type input "12"
type input "6.24"
type input "123"
type input "63.96"
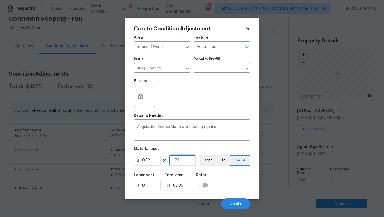
type input "1236"
type input "642.72"
type input "1236"
click at [136, 89] on button "button" at bounding box center [140, 96] width 13 height 21
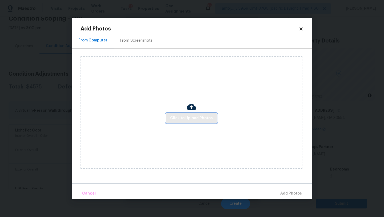
click at [173, 120] on span "Click to Upload Photos" at bounding box center [191, 118] width 43 height 7
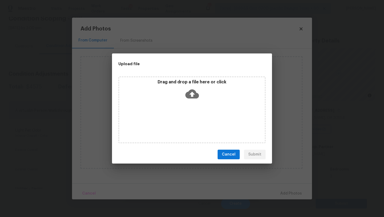
click at [183, 112] on div "Drag and drop a file here or click" at bounding box center [192, 109] width 147 height 67
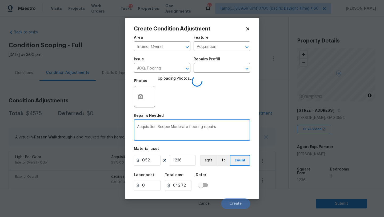
scroll to position [27, 0]
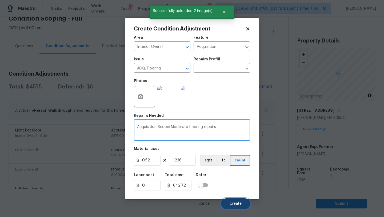
click at [236, 201] on button "Create" at bounding box center [235, 203] width 29 height 11
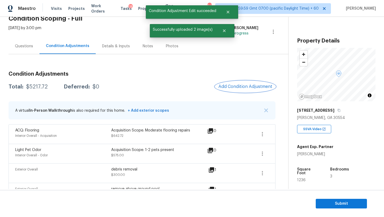
click at [235, 85] on span "Add Condition Adjustment" at bounding box center [246, 86] width 54 height 5
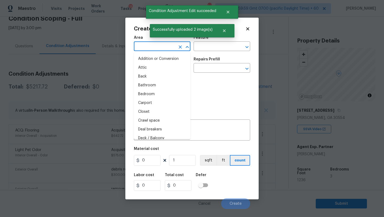
click at [160, 49] on input "text" at bounding box center [155, 47] width 42 height 8
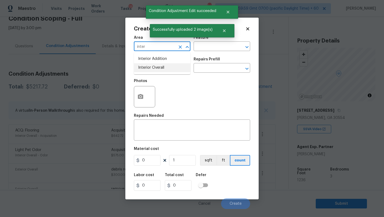
drag, startPoint x: 161, startPoint y: 66, endPoint x: 171, endPoint y: 61, distance: 10.0
click at [161, 66] on li "Interior Overall" at bounding box center [162, 67] width 57 height 9
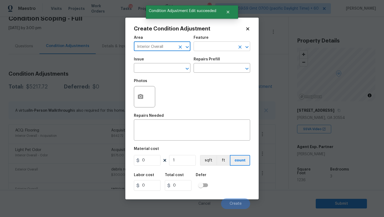
type input "Interior Overall"
click at [211, 46] on input "text" at bounding box center [215, 47] width 42 height 8
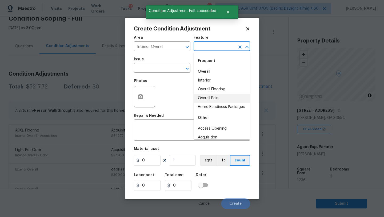
click at [211, 100] on li "Overall Paint" at bounding box center [222, 98] width 57 height 9
type input "Overall Paint"
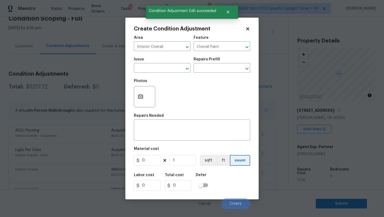
click at [168, 73] on span "Issue ​" at bounding box center [162, 65] width 57 height 22
click at [167, 72] on input "text" at bounding box center [155, 68] width 42 height 8
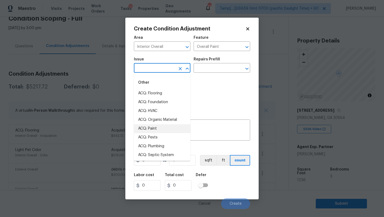
click at [164, 132] on li "ACQ: Paint" at bounding box center [162, 128] width 57 height 9
type input "ACQ: Paint"
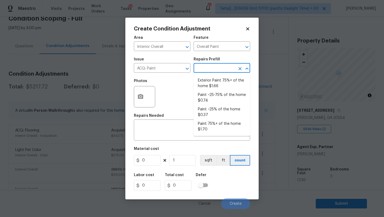
click at [223, 69] on input "text" at bounding box center [215, 68] width 42 height 8
click at [220, 101] on li "Paint ~25-75% of the home $0.74" at bounding box center [222, 97] width 57 height 14
type input "Acquisition"
type textarea "Acquisition Scope: ~25 - 75% of the home needs interior paint"
type input "0.74"
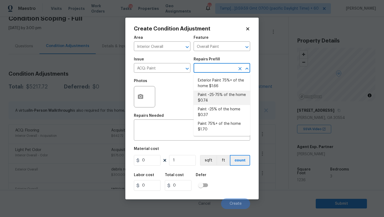
type input "0.74"
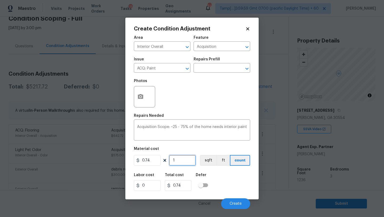
click at [180, 161] on input "1" at bounding box center [182, 160] width 27 height 11
type input "12"
type input "8.88"
type input "123"
type input "91.02"
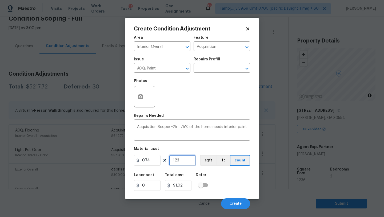
type input "1236"
type input "914.64"
type input "1236"
click at [141, 93] on button "button" at bounding box center [140, 96] width 13 height 21
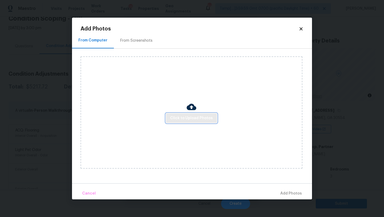
click at [174, 114] on button "Click to Upload Photos" at bounding box center [191, 118] width 51 height 10
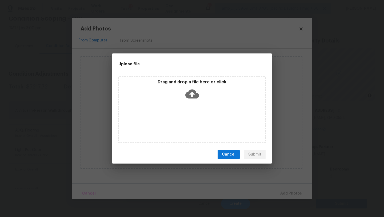
click at [203, 100] on div "Drag and drop a file here or click" at bounding box center [192, 90] width 146 height 23
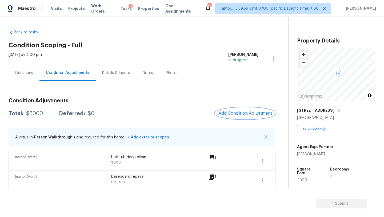
click at [238, 112] on span "Add Condition Adjustment" at bounding box center [246, 113] width 54 height 5
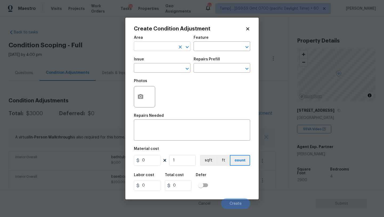
click at [160, 46] on input "text" at bounding box center [155, 47] width 42 height 8
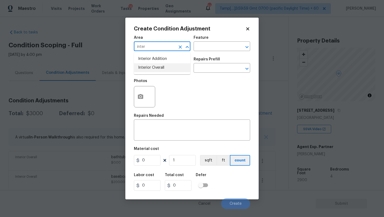
click at [168, 67] on li "Interior Overall" at bounding box center [162, 67] width 57 height 9
type input "Interior Overall"
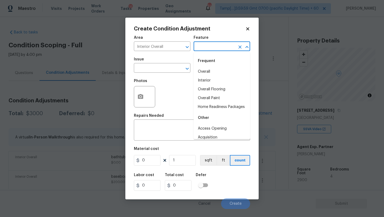
click at [214, 48] on input "text" at bounding box center [215, 47] width 42 height 8
click at [212, 89] on li "Overall Flooring" at bounding box center [222, 89] width 57 height 9
type input "Overall Flooring"
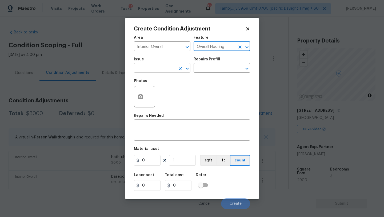
click at [156, 72] on input "text" at bounding box center [155, 68] width 42 height 8
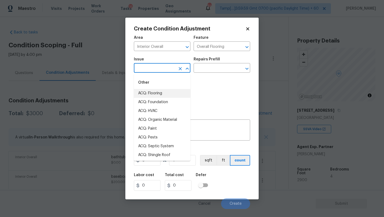
click at [156, 91] on li "ACQ: Flooring" at bounding box center [162, 93] width 57 height 9
type input "ACQ: Flooring"
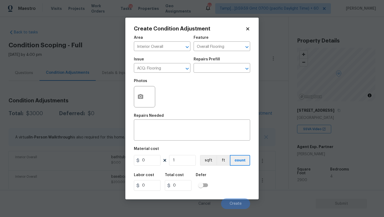
click at [214, 58] on h5 "Repairs Prefill" at bounding box center [207, 59] width 26 height 4
click at [214, 67] on input "text" at bounding box center [215, 68] width 42 height 8
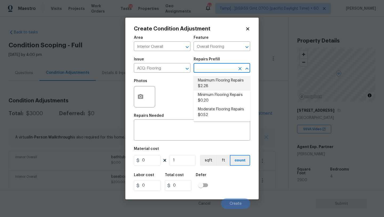
click at [211, 84] on li "Maximum Flooring Repairs $2.28" at bounding box center [222, 83] width 57 height 14
type input "Acquisition"
type textarea "Acquisition Scope: Maximum flooring repairs"
type input "2.28"
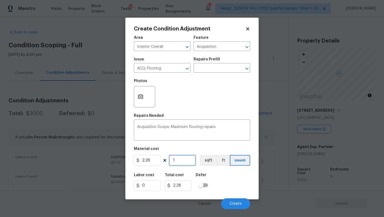
click at [178, 161] on input "1" at bounding box center [182, 160] width 27 height 11
type input "2"
type input "4.56"
type input "29"
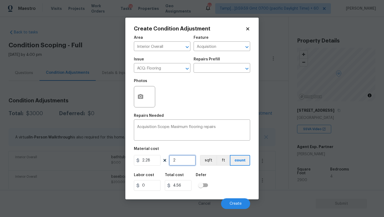
type input "66.12"
type input "290"
type input "661.2"
type input "2900"
type input "6612"
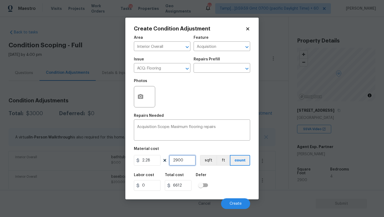
type input "2900"
click at [143, 98] on icon "button" at bounding box center [140, 96] width 5 height 5
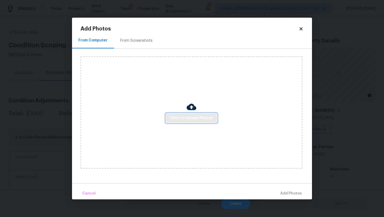
click at [200, 116] on span "Click to Upload Photos" at bounding box center [191, 118] width 43 height 7
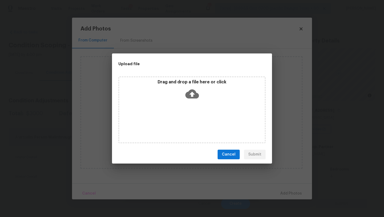
click at [193, 101] on div "Drag and drop a file here or click" at bounding box center [192, 90] width 146 height 23
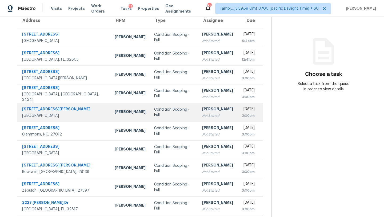
scroll to position [61, 0]
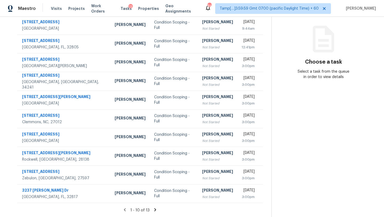
click at [154, 211] on icon at bounding box center [155, 209] width 5 height 5
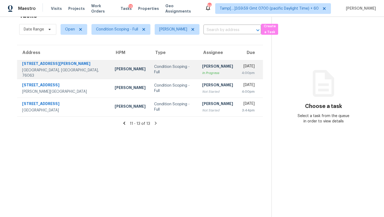
click at [202, 70] on div "In Progress" at bounding box center [217, 72] width 31 height 5
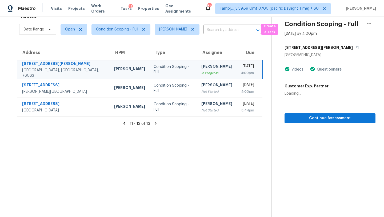
scroll to position [0, 0]
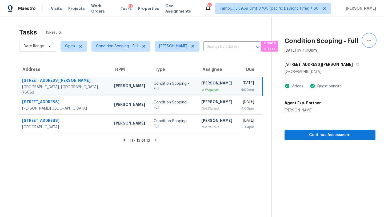
click at [372, 42] on icon "button" at bounding box center [369, 40] width 6 height 6
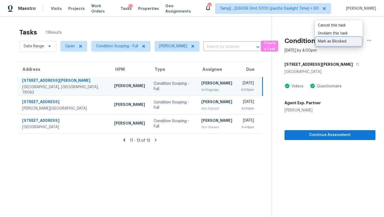
click at [334, 42] on div "Mark as Blocked" at bounding box center [339, 41] width 42 height 5
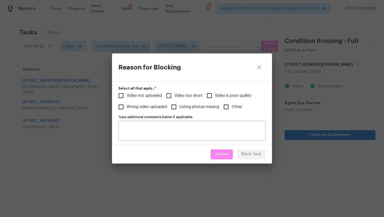
click at [180, 96] on span "Video too short" at bounding box center [189, 96] width 28 height 6
click at [175, 96] on input "Video too short" at bounding box center [168, 95] width 11 height 11
checkbox input "true"
click at [176, 129] on textarea "Type additional comments below if applicable" at bounding box center [192, 130] width 141 height 11
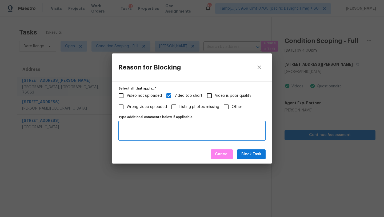
paste textarea "[PERSON_NAME]"
type textarea "K"
click at [249, 157] on span "Block Task" at bounding box center [252, 154] width 20 height 7
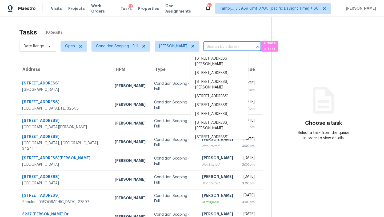
click at [205, 48] on input "text" at bounding box center [225, 47] width 43 height 8
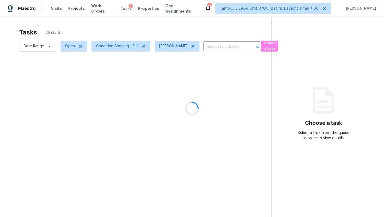
click at [180, 26] on div at bounding box center [192, 108] width 384 height 217
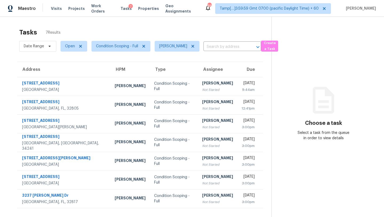
scroll to position [17, 0]
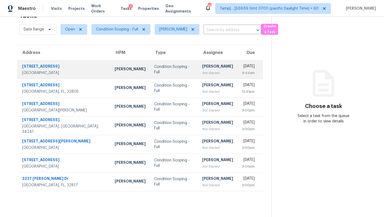
click at [202, 73] on div "Not Started" at bounding box center [217, 72] width 31 height 5
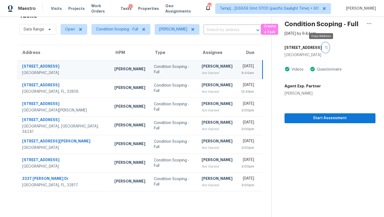
click at [322, 45] on button "button" at bounding box center [325, 48] width 7 height 10
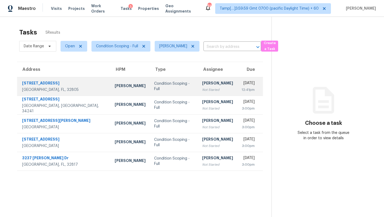
click at [238, 83] on td "Tue, Sep 2nd 2025 12:41pm" at bounding box center [251, 86] width 26 height 19
click at [202, 91] on div "Not Started" at bounding box center [217, 89] width 31 height 5
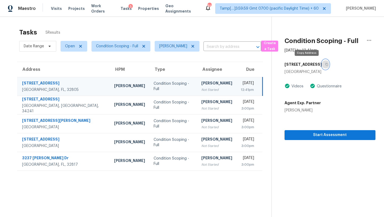
drag, startPoint x: 309, startPoint y: 63, endPoint x: 309, endPoint y: 2, distance: 60.9
click at [325, 63] on icon "button" at bounding box center [326, 64] width 3 height 3
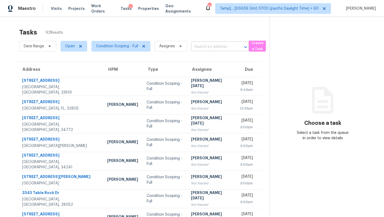
click at [218, 43] on input "text" at bounding box center [212, 47] width 43 height 8
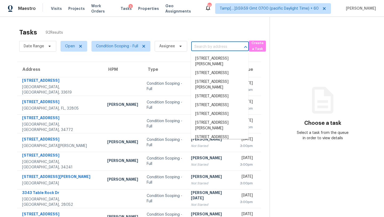
paste input "1011 35th St, Orlando, FL 32805"
type input "1011 35th St, Orlando, FL 32805"
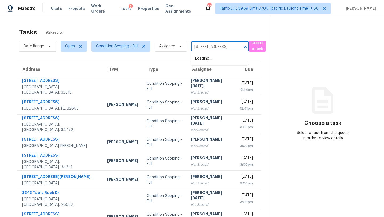
scroll to position [0, 15]
click at [197, 63] on li "1011 35th St, Orlando, FL 32805" at bounding box center [220, 58] width 58 height 9
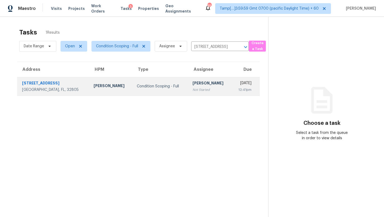
click at [198, 94] on td "Rajesh M Not Started" at bounding box center [209, 86] width 43 height 19
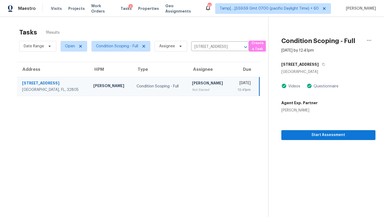
click at [309, 60] on div "[STREET_ADDRESS]" at bounding box center [329, 65] width 94 height 10
click at [319, 62] on button "button" at bounding box center [322, 65] width 7 height 10
click at [301, 137] on span "Start Assessment" at bounding box center [329, 135] width 86 height 7
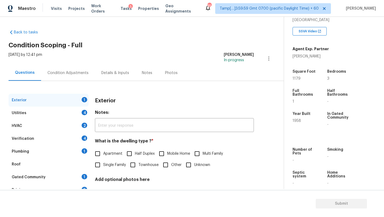
scroll to position [105, 0]
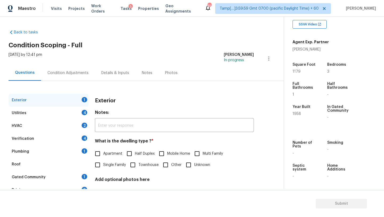
click at [42, 141] on div "Verification 4" at bounding box center [49, 138] width 80 height 13
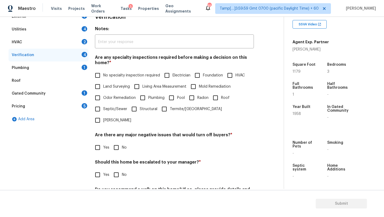
scroll to position [104, 0]
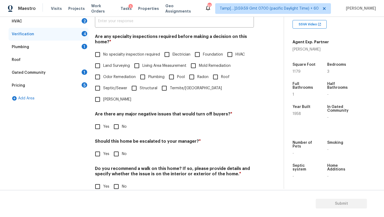
click at [223, 55] on span "Foundation" at bounding box center [213, 55] width 20 height 6
click at [203, 55] on input "Foundation" at bounding box center [197, 54] width 11 height 11
checkbox input "true"
click at [226, 55] on input "HVAC" at bounding box center [229, 54] width 11 height 11
checkbox input "true"
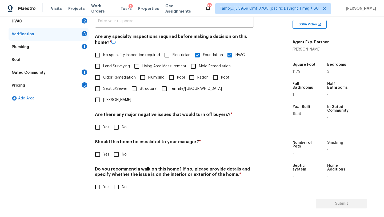
click at [204, 57] on span "Foundation" at bounding box center [213, 55] width 20 height 6
click at [203, 57] on input "Foundation" at bounding box center [197, 54] width 11 height 11
checkbox input "false"
click at [98, 148] on input "Yes" at bounding box center [97, 153] width 11 height 11
checkbox input "true"
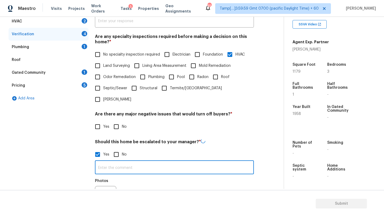
click at [111, 162] on input "text" at bounding box center [174, 167] width 159 height 13
paste input "home has no central air and heat"
type input "home has no central air and heat"
click at [119, 121] on input "No" at bounding box center [116, 126] width 11 height 11
checkbox input "true"
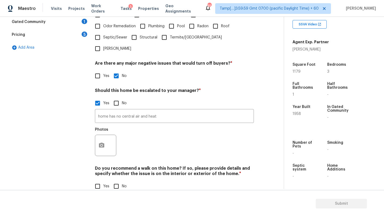
click at [116, 180] on input "No" at bounding box center [116, 185] width 11 height 11
checkbox input "true"
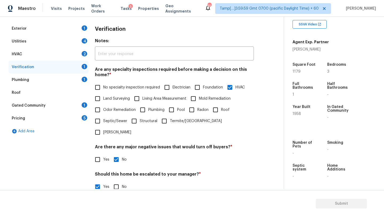
click at [55, 104] on div "Gated Community 1" at bounding box center [49, 105] width 80 height 13
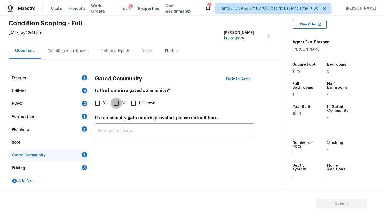
click at [120, 105] on input "No" at bounding box center [116, 102] width 11 height 11
checkbox input "true"
click at [80, 165] on div "Pricing 5" at bounding box center [49, 167] width 80 height 13
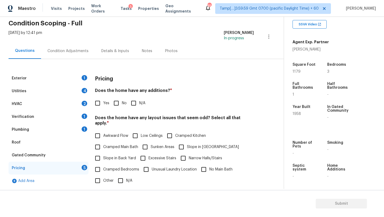
click at [117, 108] on input "No" at bounding box center [116, 102] width 11 height 11
checkbox input "true"
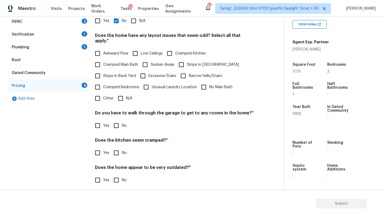
scroll to position [104, 0]
click at [123, 96] on input "N/A" at bounding box center [120, 98] width 11 height 11
checkbox input "true"
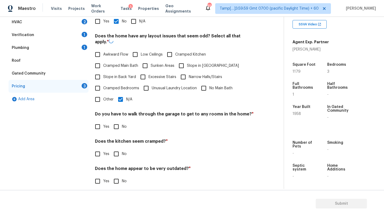
click at [120, 123] on input "No" at bounding box center [116, 126] width 11 height 11
checkbox input "true"
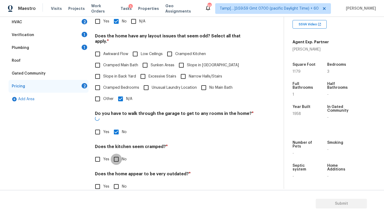
click at [120, 153] on input "No" at bounding box center [116, 158] width 11 height 11
checkbox input "true"
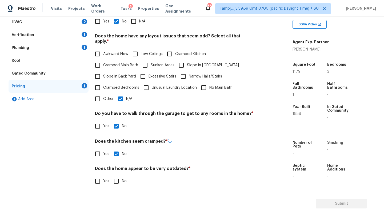
click at [120, 181] on div "Pricing Does the home have any additions? * Yes No N/A Does the home have any l…" at bounding box center [174, 91] width 159 height 203
click at [120, 178] on input "No" at bounding box center [116, 180] width 11 height 11
checkbox input "true"
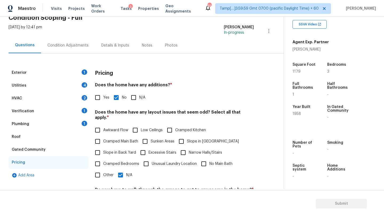
scroll to position [15, 0]
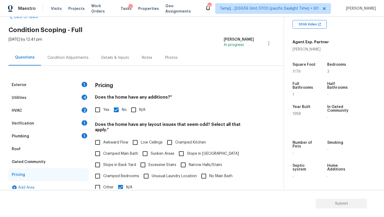
click at [45, 137] on div "Plumbing 1" at bounding box center [49, 136] width 80 height 13
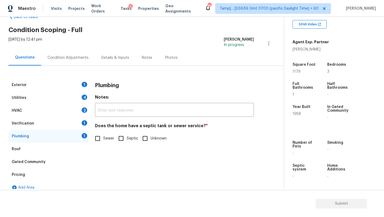
click at [106, 137] on span "Sewer" at bounding box center [108, 139] width 11 height 6
click at [103, 137] on input "Sewer" at bounding box center [97, 138] width 11 height 11
checkbox input "true"
click at [45, 124] on div "Verification 1" at bounding box center [49, 123] width 80 height 13
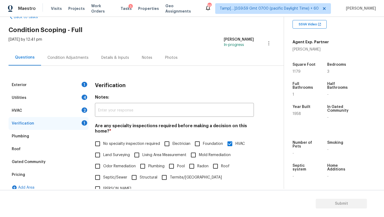
click at [110, 147] on label "No specialty inspection required" at bounding box center [126, 143] width 68 height 11
click at [103, 147] on input "No specialty inspection required" at bounding box center [97, 143] width 11 height 11
click at [110, 147] on label "No specialty inspection required" at bounding box center [126, 143] width 68 height 11
click at [103, 147] on input "No specialty inspection required" at bounding box center [97, 143] width 11 height 11
checkbox input "false"
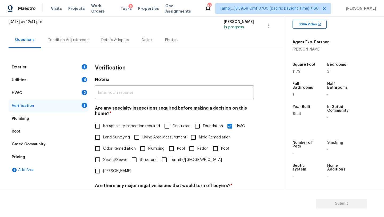
scroll to position [11, 0]
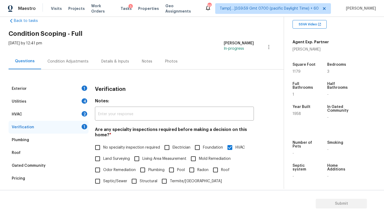
click at [25, 111] on div "HVAC 2" at bounding box center [49, 114] width 80 height 13
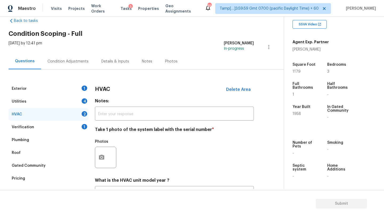
scroll to position [58, 0]
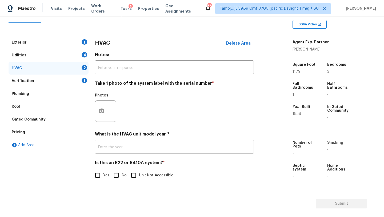
click at [114, 148] on input "text" at bounding box center [174, 147] width 159 height 13
click at [117, 173] on input "No" at bounding box center [116, 175] width 11 height 11
checkbox input "true"
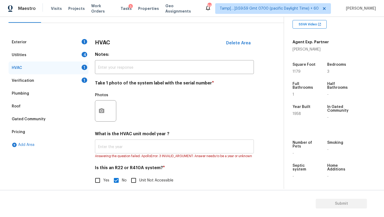
click at [131, 145] on input "text" at bounding box center [174, 147] width 159 height 13
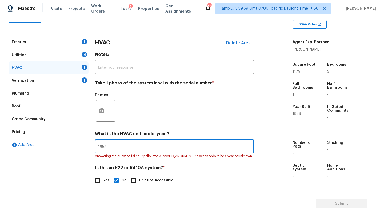
type input "1958"
click at [25, 56] on div "Utilities 4" at bounding box center [49, 55] width 80 height 13
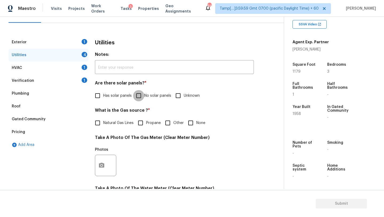
click at [137, 94] on input "No solar panels" at bounding box center [138, 95] width 11 height 11
checkbox input "true"
click at [187, 124] on input "None" at bounding box center [190, 122] width 11 height 11
checkbox input "true"
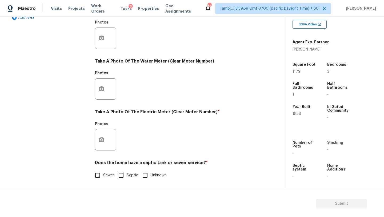
click at [97, 173] on input "Sewer" at bounding box center [97, 174] width 11 height 11
checkbox input "true"
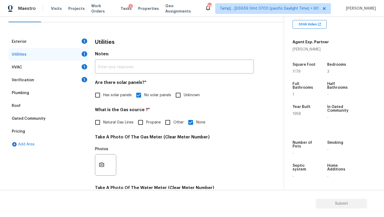
click at [29, 40] on div "Exterior 1" at bounding box center [49, 41] width 80 height 13
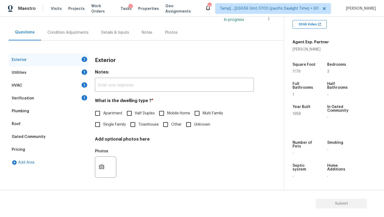
click at [104, 123] on span "Single Family" at bounding box center [114, 125] width 23 height 6
click at [103, 123] on input "Single Family" at bounding box center [97, 124] width 11 height 11
checkbox input "true"
click at [37, 97] on div "Verification 1" at bounding box center [49, 98] width 80 height 13
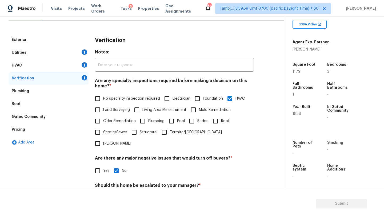
scroll to position [96, 0]
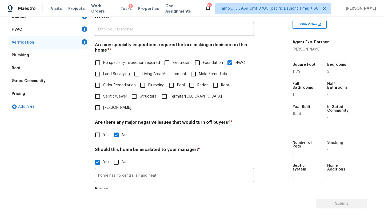
click at [169, 169] on input "home has no central air and heat" at bounding box center [174, 175] width 159 height 13
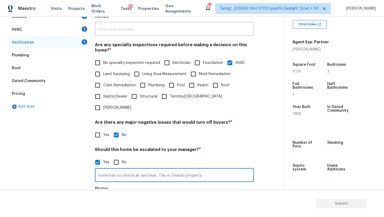
type input "home has no central air and heat, This is Orlando property."
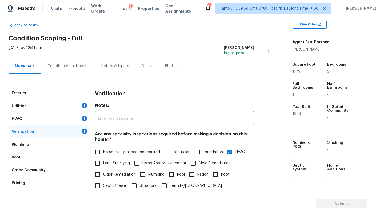
scroll to position [0, 0]
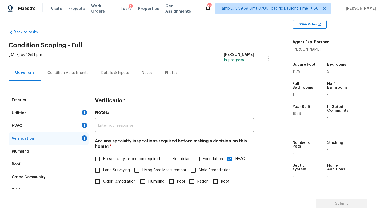
click at [77, 76] on div "Condition Adjustments" at bounding box center [68, 73] width 54 height 16
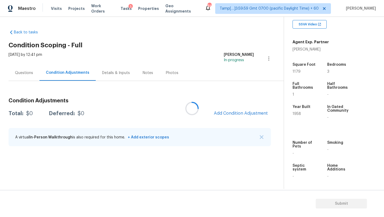
click at [238, 112] on div at bounding box center [192, 108] width 384 height 217
click at [238, 113] on span "Add Condition Adjustment" at bounding box center [241, 113] width 54 height 5
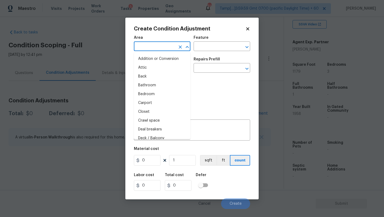
click at [148, 50] on input "text" at bounding box center [155, 47] width 42 height 8
type input "ex"
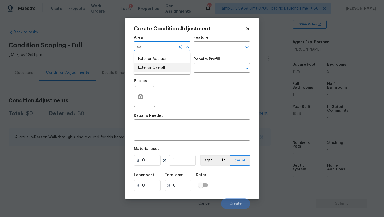
click at [160, 67] on li "Exterior Overall" at bounding box center [162, 67] width 57 height 9
type input "Exterior Overall"
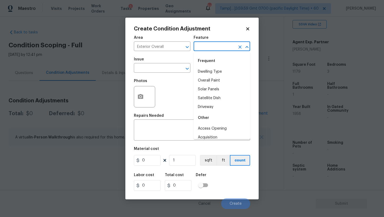
click at [204, 47] on input "text" at bounding box center [215, 47] width 42 height 8
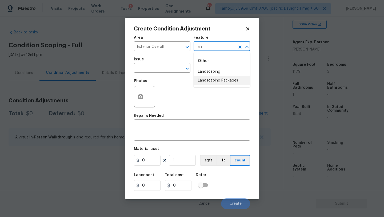
click at [212, 82] on li "Landscaping Packages" at bounding box center [222, 80] width 57 height 9
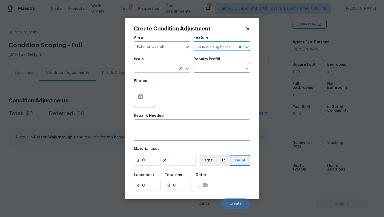
type input "Landscaping Packages"
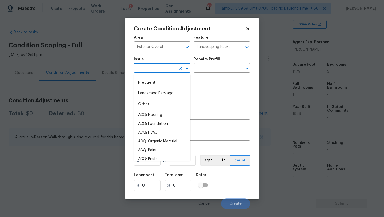
click at [163, 72] on input "text" at bounding box center [155, 68] width 42 height 8
drag, startPoint x: 163, startPoint y: 90, endPoint x: 169, endPoint y: 88, distance: 6.5
click at [163, 90] on li "Landscape Package" at bounding box center [162, 93] width 57 height 9
type input "Landscape Package"
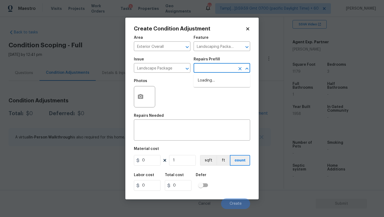
click at [206, 72] on input "text" at bounding box center [215, 68] width 42 height 8
click at [206, 81] on li "Initial landscaping package $300.00" at bounding box center [222, 83] width 57 height 14
type input "Home Readiness Packages"
type textarea "Mowing of grass up to 6" in height. Mow, edge along driveways & sidewalks, trim…"
type input "300"
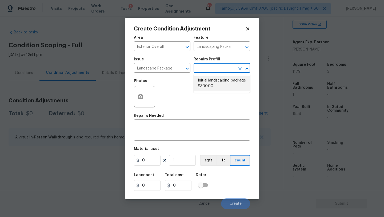
type input "300"
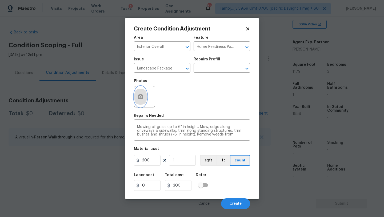
click at [141, 100] on button "button" at bounding box center [140, 96] width 13 height 21
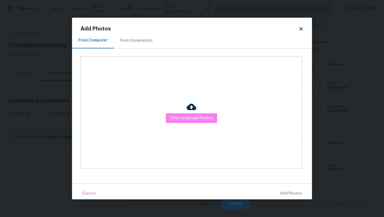
click at [137, 38] on div "From Screenshots" at bounding box center [136, 40] width 32 height 5
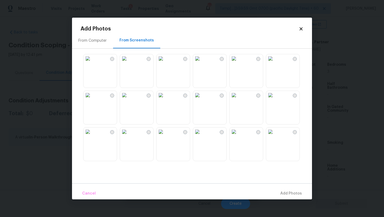
click at [165, 63] on img at bounding box center [161, 58] width 9 height 9
click at [165, 99] on img at bounding box center [161, 95] width 9 height 9
click at [92, 99] on img at bounding box center [88, 95] width 9 height 9
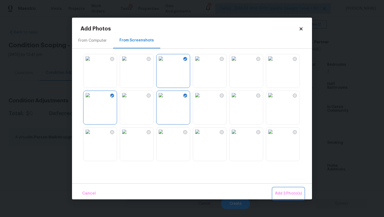
click at [290, 193] on span "Add 3 Photo(s)" at bounding box center [288, 193] width 27 height 7
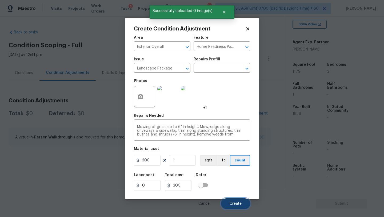
click at [242, 202] on button "Create" at bounding box center [235, 203] width 29 height 11
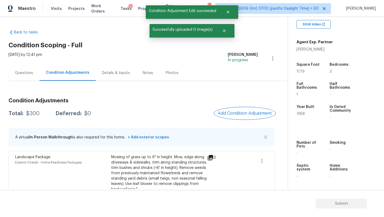
click at [236, 114] on span "Add Condition Adjustment" at bounding box center [245, 113] width 54 height 5
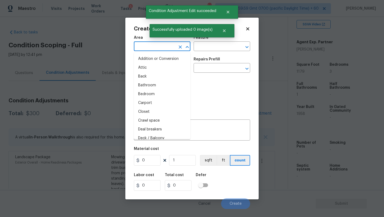
click at [156, 47] on input "text" at bounding box center [155, 47] width 42 height 8
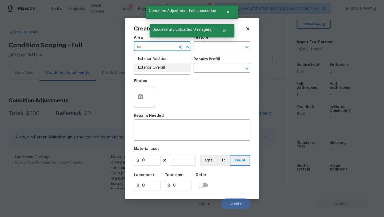
click at [157, 68] on li "Exterior Overall" at bounding box center [162, 67] width 57 height 9
type input "Exterior Overall"
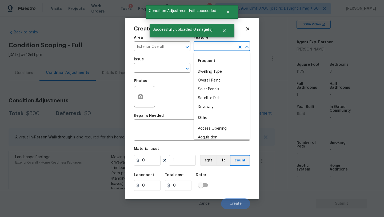
click at [202, 46] on input "text" at bounding box center [215, 47] width 42 height 8
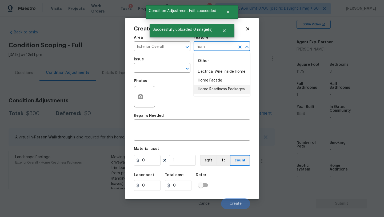
click at [205, 92] on li "Home Readiness Packages" at bounding box center [222, 89] width 57 height 9
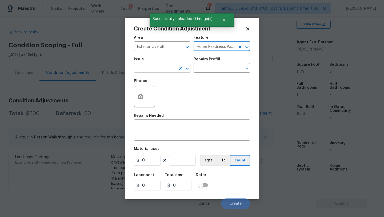
type input "Home Readiness Packages"
click at [164, 66] on input "text" at bounding box center [155, 68] width 42 height 8
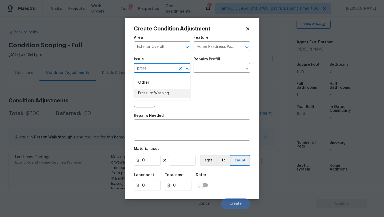
click at [166, 93] on li "Pressure Washing" at bounding box center [162, 93] width 57 height 9
type input "Pressure Washing"
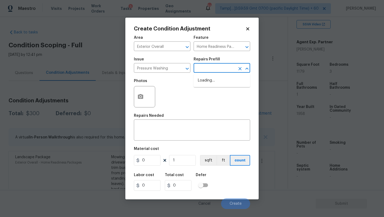
click at [206, 69] on input "text" at bounding box center [215, 68] width 42 height 8
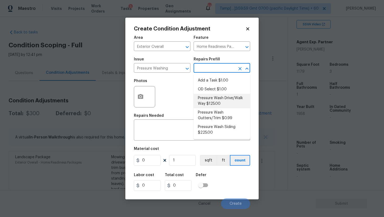
click at [210, 101] on li "Pressure Wash Drive/Walk Way $125.00" at bounding box center [222, 101] width 57 height 14
type input "Siding"
type textarea "Pressure wash the driveways/walkways as directed by the PM. Ensure that all deb…"
type input "125"
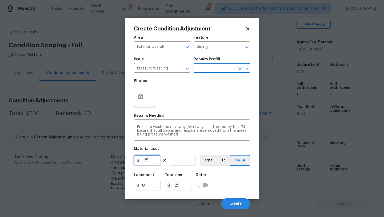
click at [148, 160] on input "125" at bounding box center [147, 160] width 27 height 11
type input "200"
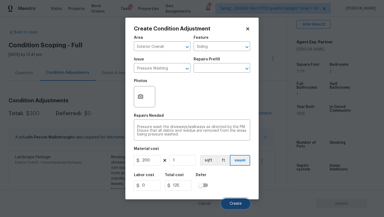
type input "200"
click at [235, 206] on button "Create" at bounding box center [235, 203] width 29 height 11
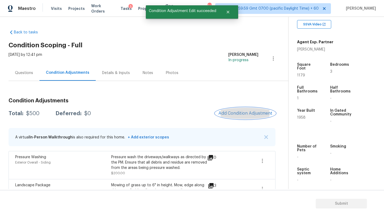
click at [244, 112] on span "Add Condition Adjustment" at bounding box center [246, 113] width 54 height 5
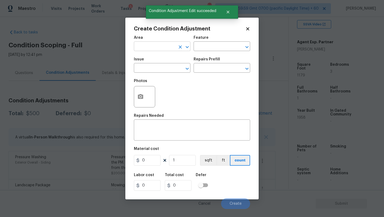
click at [163, 48] on input "text" at bounding box center [155, 47] width 42 height 8
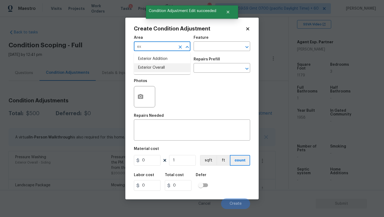
click at [165, 66] on li "Exterior Overall" at bounding box center [162, 67] width 57 height 9
type input "Exterior Overall"
click at [211, 47] on input "text" at bounding box center [215, 47] width 42 height 8
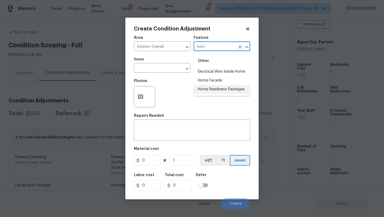
drag, startPoint x: 220, startPoint y: 89, endPoint x: 211, endPoint y: 89, distance: 9.6
click at [220, 89] on li "Home Readiness Packages" at bounding box center [222, 89] width 57 height 9
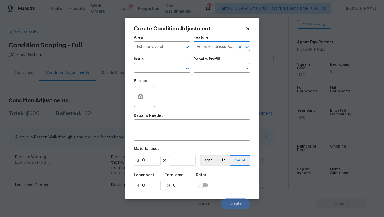
type input "Home Readiness Packages"
click at [167, 75] on span "Issue ​" at bounding box center [162, 65] width 57 height 22
click at [167, 72] on input "text" at bounding box center [155, 68] width 42 height 8
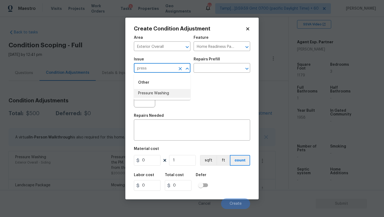
click at [167, 96] on li "Pressure Washing" at bounding box center [162, 93] width 57 height 9
type input "Pressure Washing"
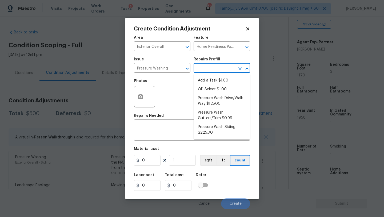
click at [208, 72] on input "text" at bounding box center [215, 68] width 42 height 8
click at [210, 125] on li "Pressure Wash Siding $225.00" at bounding box center [222, 130] width 57 height 14
type input "Siding"
type textarea "Protect areas as needed for pressure washing. Pressure wash the siding on the h…"
type input "225"
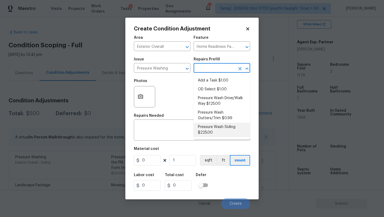
type input "225"
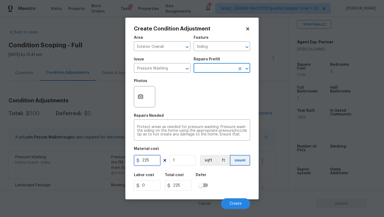
click at [151, 160] on input "225" at bounding box center [147, 160] width 27 height 11
type input "200"
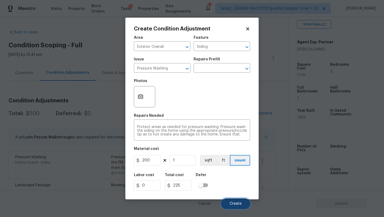
type input "200"
click at [229, 203] on button "Create" at bounding box center [235, 203] width 29 height 11
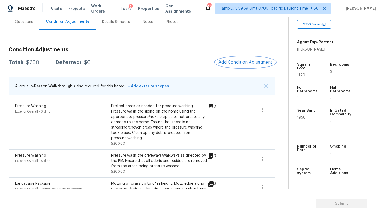
scroll to position [25, 0]
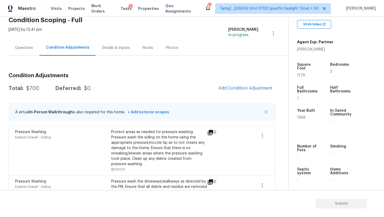
click at [17, 50] on div "Questions" at bounding box center [24, 48] width 31 height 16
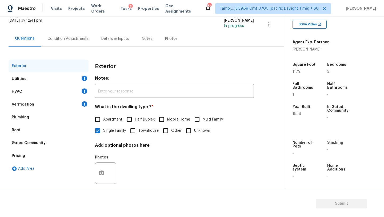
click at [39, 104] on div "Verification 1" at bounding box center [49, 104] width 80 height 13
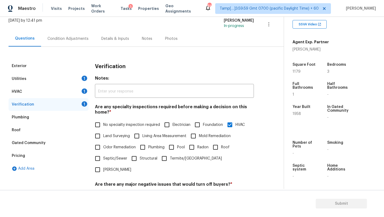
scroll to position [112, 0]
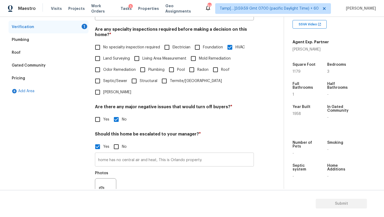
click at [208, 154] on input "home has no central air and heat, This is Orlando property." at bounding box center [174, 160] width 159 height 13
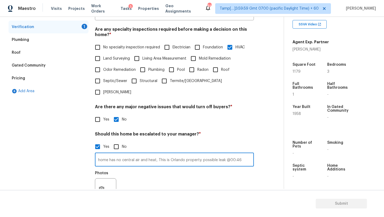
scroll to position [155, 0]
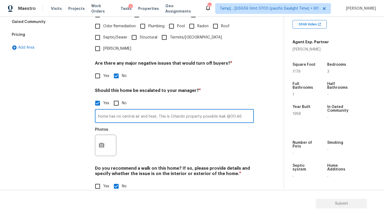
type input "home has no central air and heat, This is Orlando property. possible leak @00:46"
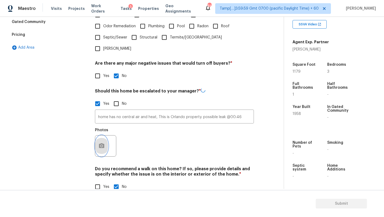
click at [103, 135] on button "button" at bounding box center [101, 145] width 13 height 21
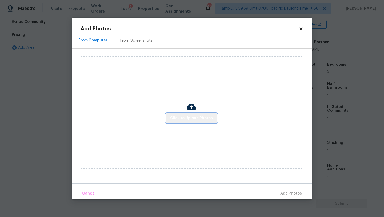
drag, startPoint x: 197, startPoint y: 117, endPoint x: 196, endPoint y: 113, distance: 3.8
click at [196, 113] on button "Click to Upload Photos" at bounding box center [191, 118] width 51 height 10
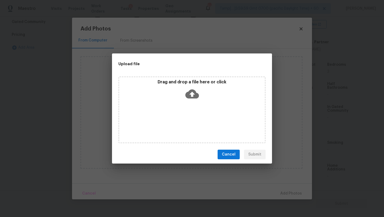
click at [194, 103] on div "Drag and drop a file here or click" at bounding box center [192, 109] width 147 height 67
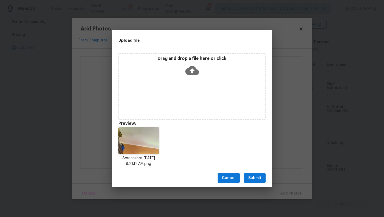
click at [259, 178] on span "Submit" at bounding box center [254, 178] width 13 height 7
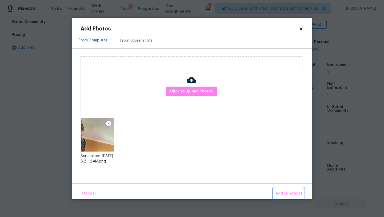
click at [287, 192] on span "Add 1 Photo(s)" at bounding box center [289, 193] width 26 height 7
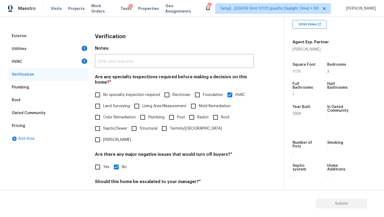
scroll to position [23, 0]
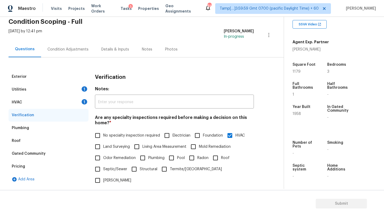
click at [57, 49] on div "Condition Adjustments" at bounding box center [68, 49] width 41 height 5
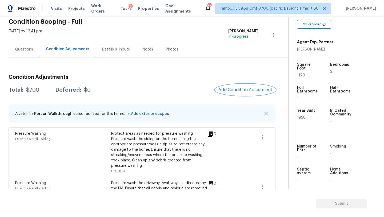
click at [231, 90] on span "Add Condition Adjustment" at bounding box center [246, 89] width 54 height 5
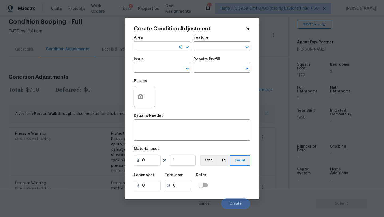
click at [141, 49] on input "text" at bounding box center [155, 47] width 42 height 8
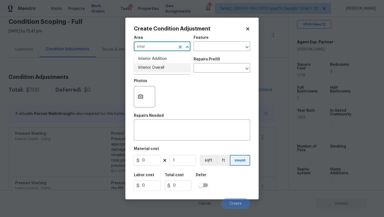
click at [152, 68] on li "Interior Overall" at bounding box center [162, 67] width 57 height 9
type input "Interior Overall"
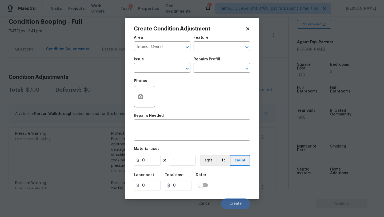
click at [233, 38] on div "Feature" at bounding box center [222, 39] width 57 height 7
click at [230, 44] on input "text" at bounding box center [215, 47] width 42 height 8
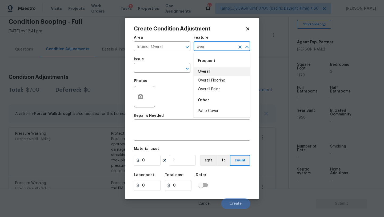
click at [222, 72] on li "Overall" at bounding box center [222, 71] width 57 height 9
type input "Overall"
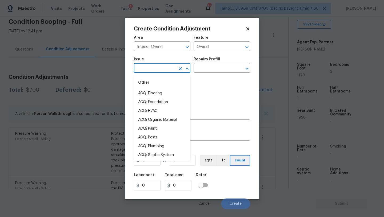
click at [165, 72] on input "text" at bounding box center [155, 68] width 42 height 8
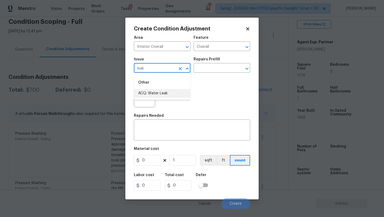
click at [163, 94] on li "ACQ: Water Leak" at bounding box center [162, 93] width 57 height 9
type input "ACQ: Water Leak"
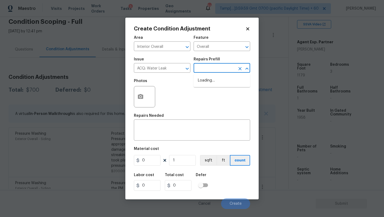
click at [201, 70] on input "text" at bounding box center [215, 68] width 42 height 8
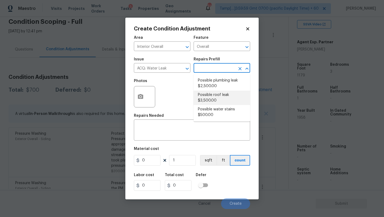
click at [214, 102] on li "Possible roof leak $3,500.00" at bounding box center [222, 97] width 57 height 14
type input "Acquisition"
type textarea "Acquisition Scope: Possible roof leak"
type input "3500"
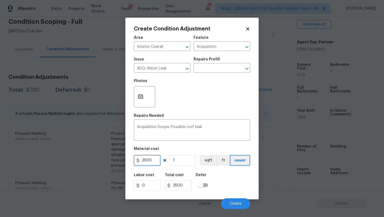
drag, startPoint x: 144, startPoint y: 160, endPoint x: 137, endPoint y: 160, distance: 6.9
click at [137, 160] on div "3500" at bounding box center [147, 160] width 27 height 11
type input "2500"
click at [236, 202] on span "Create" at bounding box center [236, 204] width 12 height 4
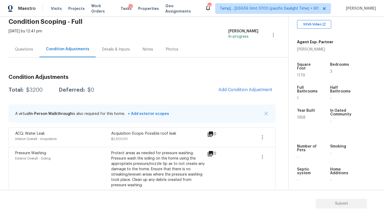
click at [19, 57] on div "Questions" at bounding box center [24, 49] width 31 height 16
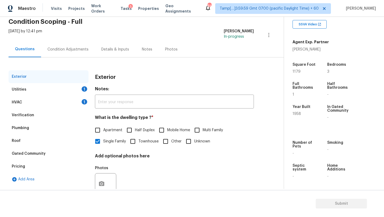
scroll to position [40, 0]
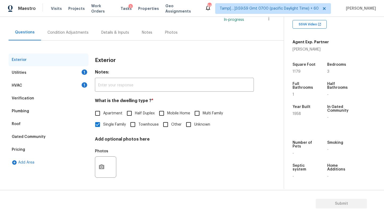
click at [47, 94] on div "Verification" at bounding box center [49, 98] width 80 height 13
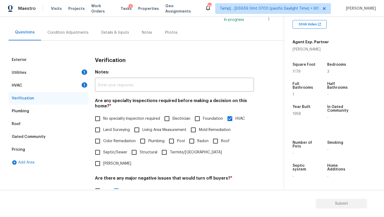
scroll to position [82, 0]
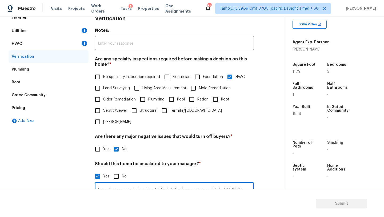
click at [244, 183] on input "home has no central air and heat, This is Orlando property. possible leak @00:46" at bounding box center [174, 189] width 159 height 13
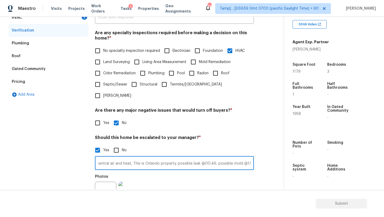
scroll to position [153, 0]
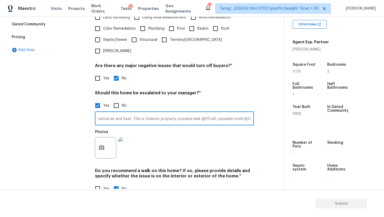
type input "home has no central air and heat, This is Orlando property. possible leak @00:4…"
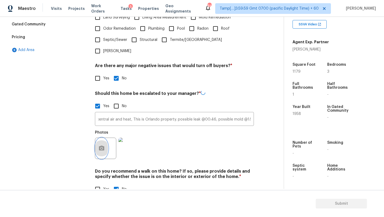
scroll to position [0, 0]
click at [100, 145] on icon "button" at bounding box center [101, 148] width 6 height 6
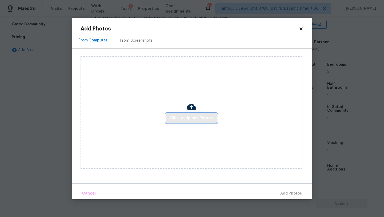
click at [199, 118] on span "Click to Upload Photos" at bounding box center [191, 118] width 43 height 7
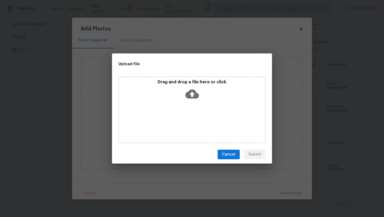
click at [195, 108] on div "Drag and drop a file here or click" at bounding box center [192, 109] width 147 height 67
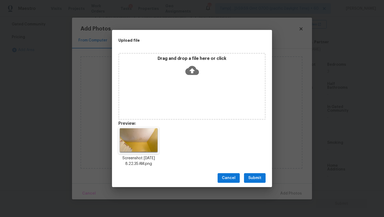
click at [255, 180] on span "Submit" at bounding box center [254, 178] width 13 height 7
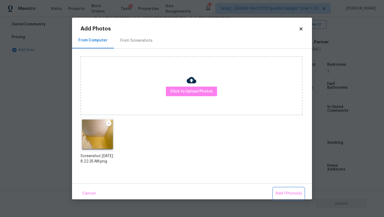
click at [287, 193] on span "Add 1 Photo(s)" at bounding box center [289, 193] width 26 height 7
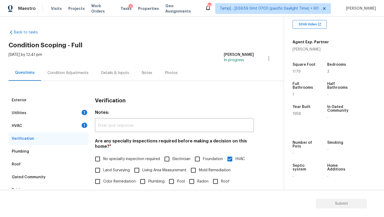
click at [74, 68] on div "Condition Adjustments" at bounding box center [68, 73] width 54 height 16
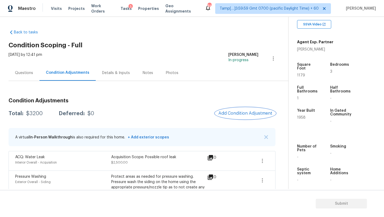
click at [241, 117] on button "Add Condition Adjustment" at bounding box center [245, 113] width 60 height 11
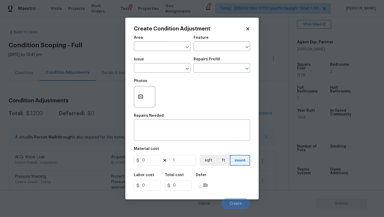
click at [144, 51] on span "Area ​" at bounding box center [162, 44] width 57 height 22
click at [144, 46] on input "text" at bounding box center [155, 47] width 42 height 8
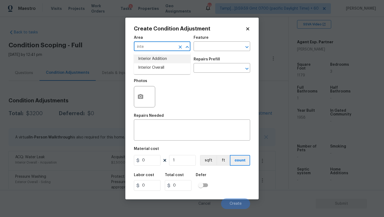
click at [156, 68] on li "Interior Overall" at bounding box center [162, 67] width 57 height 9
type input "Interior Overall"
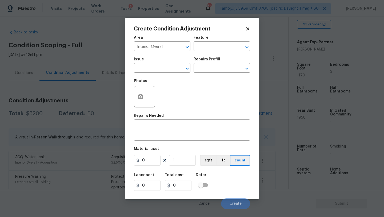
click at [214, 41] on div "Feature" at bounding box center [222, 39] width 57 height 7
click at [214, 48] on input "text" at bounding box center [215, 47] width 42 height 8
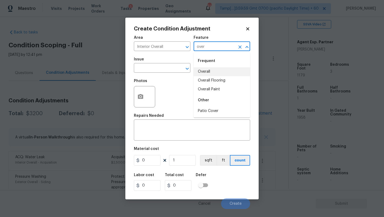
drag, startPoint x: 208, startPoint y: 70, endPoint x: 201, endPoint y: 91, distance: 23.0
click at [208, 70] on li "Overall" at bounding box center [222, 71] width 57 height 9
type input "Overall"
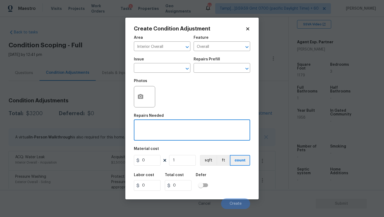
click at [195, 128] on textarea at bounding box center [192, 130] width 110 height 11
type textarea "mold remedaition"
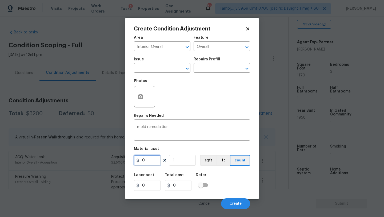
click at [151, 161] on input "0" at bounding box center [147, 160] width 27 height 11
type input "800"
click at [236, 205] on span "Create" at bounding box center [236, 204] width 12 height 4
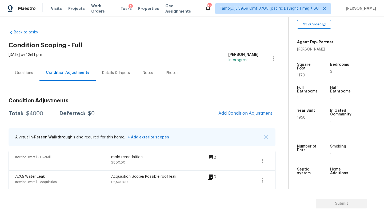
click at [12, 71] on div "Questions" at bounding box center [24, 73] width 31 height 16
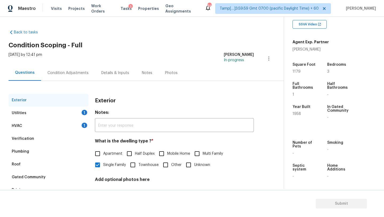
click at [46, 136] on div "Verification" at bounding box center [49, 138] width 80 height 13
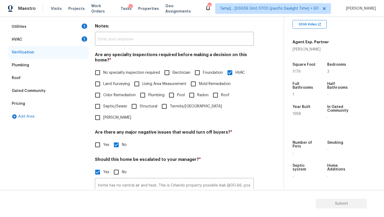
scroll to position [103, 0]
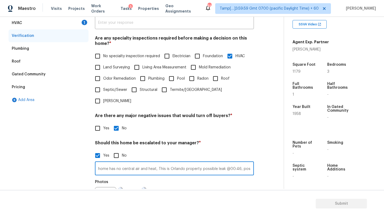
click at [240, 163] on input "home has no central air and heat, This is Orlando property. possible leak @00:4…" at bounding box center [174, 169] width 159 height 13
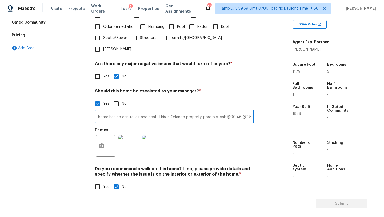
scroll to position [155, 0]
type input "home has no central air and heat, This is Orlando property. possible leak @00:4…"
click at [105, 135] on button "button" at bounding box center [101, 145] width 13 height 21
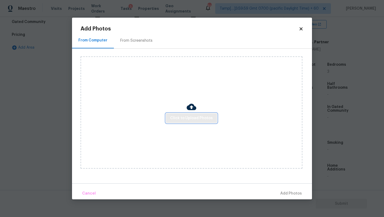
click at [191, 115] on span "Click to Upload Photos" at bounding box center [191, 118] width 43 height 7
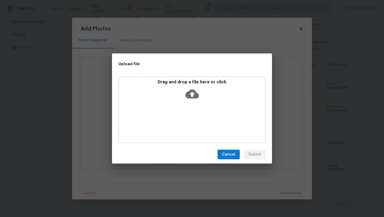
click at [191, 98] on icon at bounding box center [192, 93] width 14 height 9
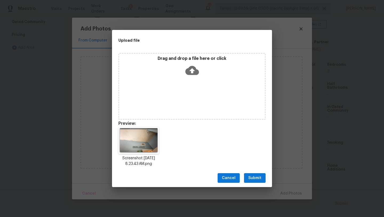
click at [258, 175] on span "Submit" at bounding box center [254, 178] width 13 height 7
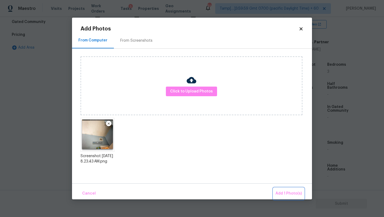
click at [288, 193] on span "Add 1 Photo(s)" at bounding box center [289, 193] width 26 height 7
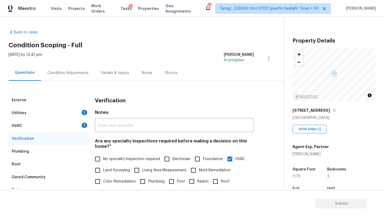
scroll to position [105, 0]
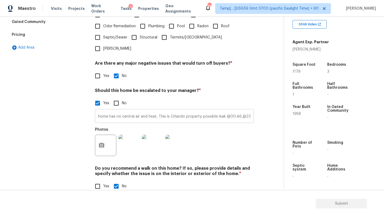
click at [246, 110] on input "home has no central air and heat, This is Orlando property. possible leak @00:4…" at bounding box center [174, 116] width 159 height 13
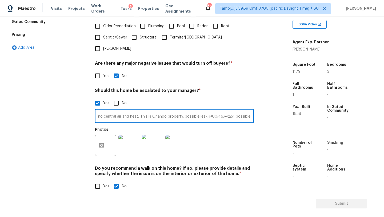
scroll to position [0, 36]
click at [215, 110] on input "home has no central air and heat, This is Orlando property. possible leak @00:4…" at bounding box center [174, 116] width 159 height 13
type input "home has no central air and heat, This is Orlando property. possible leak @00:4…"
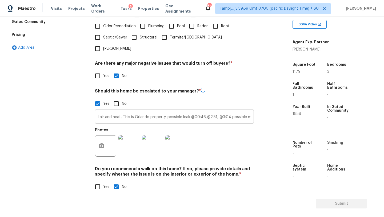
click at [103, 128] on div "Photos" at bounding box center [106, 131] width 22 height 7
click at [104, 135] on button "button" at bounding box center [101, 145] width 13 height 21
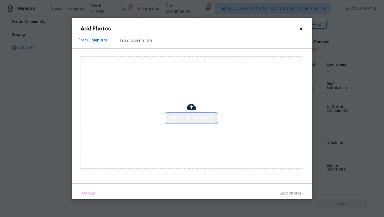
click at [187, 118] on span "Click to Upload Photos" at bounding box center [191, 118] width 43 height 7
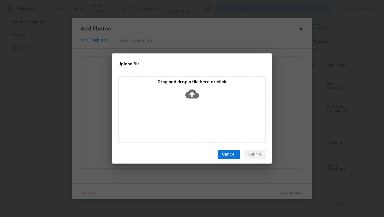
click at [194, 97] on icon at bounding box center [192, 93] width 14 height 9
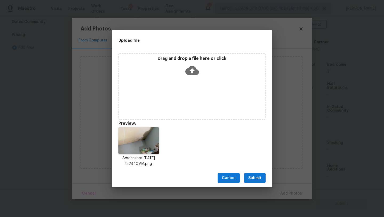
click at [258, 179] on span "Submit" at bounding box center [254, 178] width 13 height 7
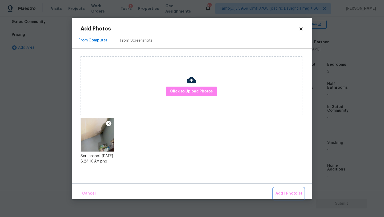
click at [285, 190] on button "Add 1 Photo(s)" at bounding box center [289, 193] width 31 height 11
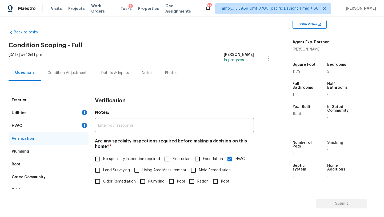
click at [75, 69] on div "Condition Adjustments" at bounding box center [68, 73] width 54 height 16
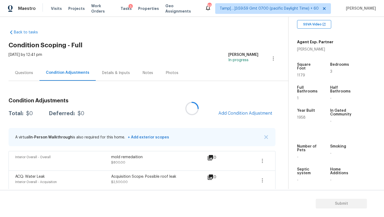
click at [239, 114] on div at bounding box center [192, 108] width 384 height 217
click at [239, 114] on span "Add Condition Adjustment" at bounding box center [246, 113] width 54 height 5
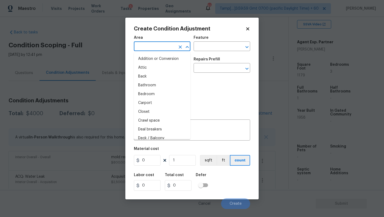
click at [143, 44] on input "text" at bounding box center [155, 47] width 42 height 8
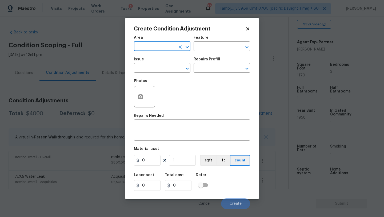
click at [143, 44] on input "text" at bounding box center [155, 47] width 42 height 8
drag, startPoint x: 149, startPoint y: 67, endPoint x: 199, endPoint y: 53, distance: 52.6
click at [149, 67] on li "Exterior Overall" at bounding box center [162, 67] width 57 height 9
type input "Exterior Overall"
click at [216, 50] on input "text" at bounding box center [215, 47] width 42 height 8
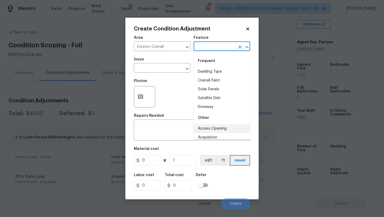
click at [200, 126] on li "Access Opening" at bounding box center [222, 128] width 57 height 9
type input "Access Opening"
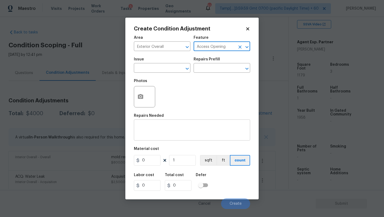
click at [179, 132] on textarea at bounding box center [192, 130] width 110 height 11
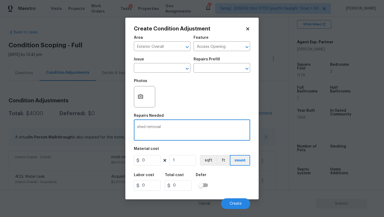
type textarea "shed removal"
click at [149, 161] on input "0" at bounding box center [147, 160] width 27 height 11
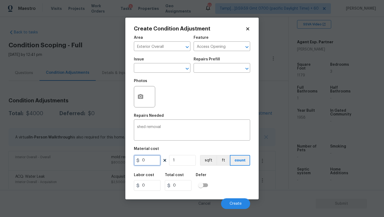
click at [149, 161] on input "0" at bounding box center [147, 160] width 27 height 11
type input "500"
click at [144, 96] on button "button" at bounding box center [140, 96] width 13 height 21
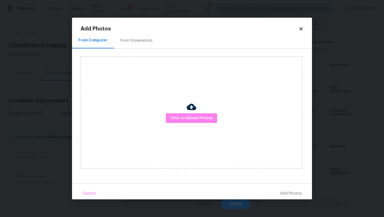
click at [129, 41] on div "From Screenshots" at bounding box center [136, 40] width 32 height 5
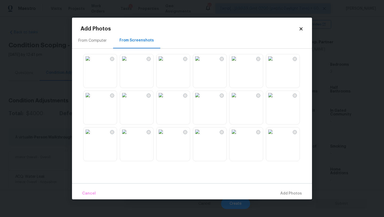
click at [92, 63] on img at bounding box center [88, 58] width 9 height 9
click at [165, 63] on img at bounding box center [161, 58] width 9 height 9
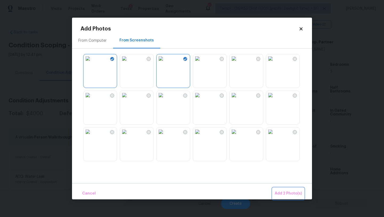
click at [283, 193] on span "Add 2 Photo(s)" at bounding box center [288, 193] width 27 height 7
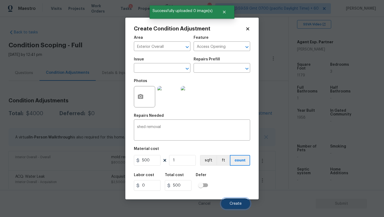
click at [241, 201] on button "Create" at bounding box center [235, 203] width 29 height 11
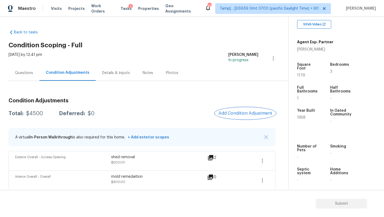
click at [235, 117] on button "Add Condition Adjustment" at bounding box center [245, 113] width 60 height 11
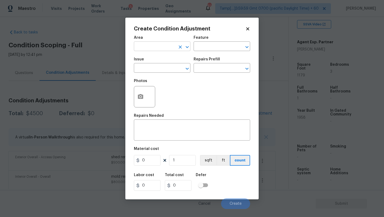
click at [150, 48] on input "text" at bounding box center [155, 47] width 42 height 8
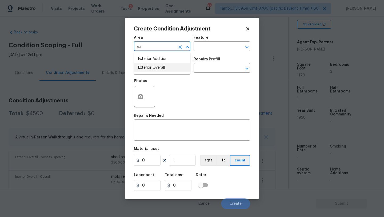
click at [154, 65] on li "Exterior Overall" at bounding box center [162, 67] width 57 height 9
type input "Exterior Overall"
click at [204, 44] on input "text" at bounding box center [215, 47] width 42 height 8
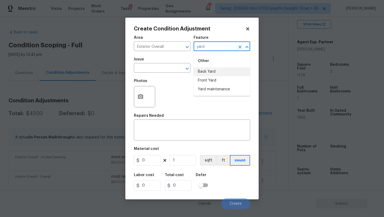
click at [203, 74] on li "Back Yard" at bounding box center [222, 71] width 57 height 9
type input "Back Yard"
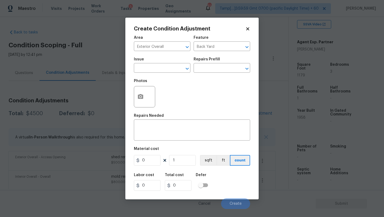
click at [186, 121] on div "Repairs Needed" at bounding box center [192, 117] width 116 height 7
click at [186, 127] on textarea at bounding box center [192, 130] width 110 height 11
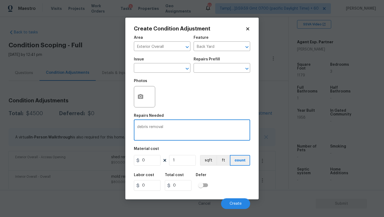
type textarea "debris removal"
click at [157, 158] on input "0" at bounding box center [147, 160] width 27 height 11
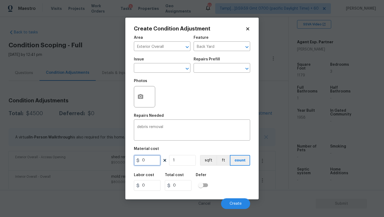
click at [157, 158] on input "0" at bounding box center [147, 160] width 27 height 11
type input "2000"
click at [140, 98] on icon "button" at bounding box center [140, 96] width 6 height 6
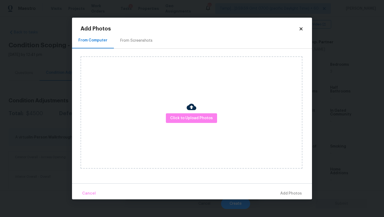
click at [138, 41] on div "From Screenshots" at bounding box center [136, 40] width 32 height 5
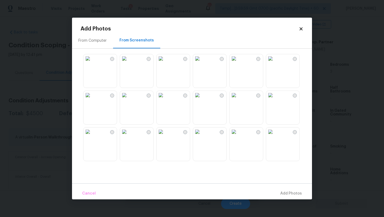
click at [92, 99] on img at bounding box center [88, 95] width 9 height 9
click at [129, 99] on img at bounding box center [124, 95] width 9 height 9
click at [165, 63] on img at bounding box center [161, 58] width 9 height 9
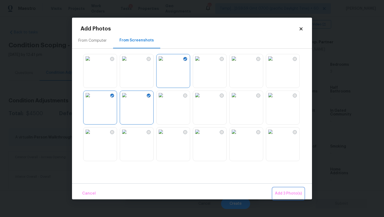
click at [283, 195] on span "Add 3 Photo(s)" at bounding box center [288, 193] width 27 height 7
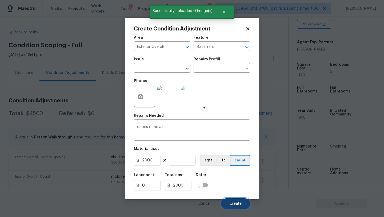
click at [228, 201] on button "Create" at bounding box center [235, 203] width 29 height 11
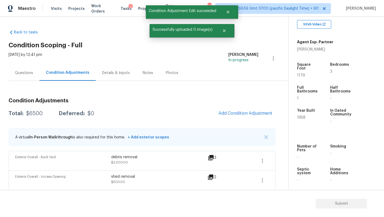
click at [31, 69] on div "Questions" at bounding box center [24, 73] width 31 height 16
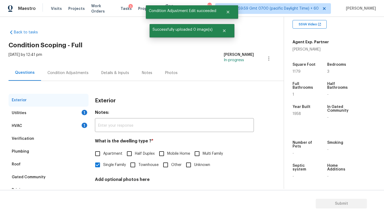
click at [37, 133] on div "Verification" at bounding box center [49, 138] width 80 height 13
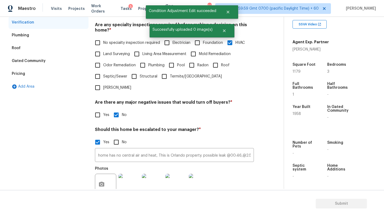
scroll to position [152, 0]
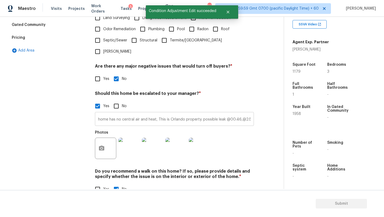
click at [247, 113] on input "home has no central air and heat, This is Orlando property. possible leak @00:4…" at bounding box center [174, 119] width 159 height 13
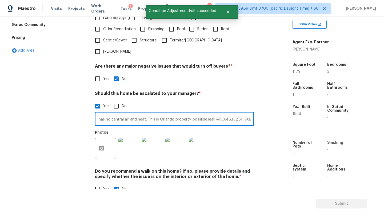
scroll to position [0, 49]
click at [251, 113] on input "home has no central air and heat, This is Orlando property. possible leak @00:4…" at bounding box center [174, 119] width 159 height 13
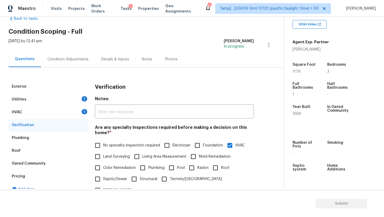
scroll to position [0, 0]
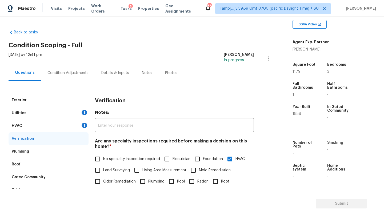
type input "home has no central air and heat, This is Orlando property. possible leak @00:4…"
click at [60, 72] on div "Condition Adjustments" at bounding box center [68, 72] width 41 height 5
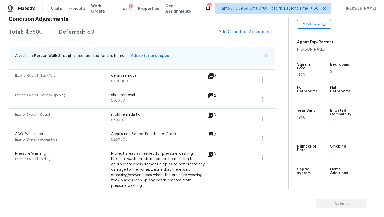
scroll to position [49, 0]
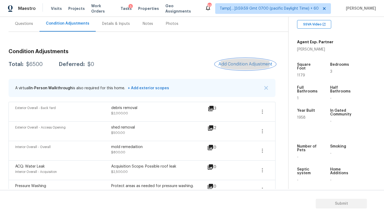
click at [245, 64] on span "Add Condition Adjustment" at bounding box center [246, 64] width 54 height 5
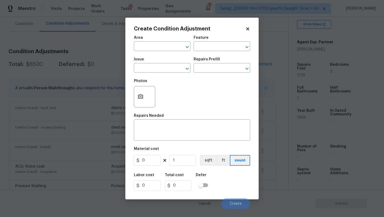
click at [144, 38] on div "Area" at bounding box center [162, 39] width 57 height 7
click at [144, 45] on input "text" at bounding box center [155, 47] width 42 height 8
click at [149, 60] on li "HVAC" at bounding box center [162, 58] width 57 height 9
type input "HVAC"
drag, startPoint x: 196, startPoint y: 52, endPoint x: 199, endPoint y: 51, distance: 2.7
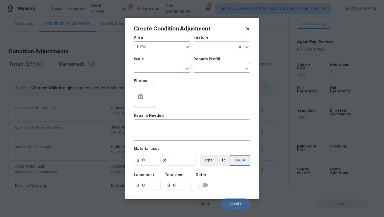
click at [197, 52] on div "Area HVAC ​ Feature ​" at bounding box center [192, 44] width 116 height 22
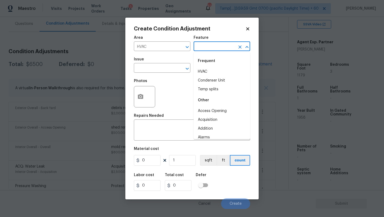
click at [199, 51] on input "text" at bounding box center [215, 47] width 42 height 8
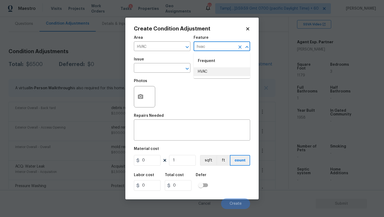
click at [204, 69] on li "HVAC" at bounding box center [222, 71] width 57 height 9
type input "HVAC"
click at [170, 69] on input "text" at bounding box center [155, 68] width 42 height 8
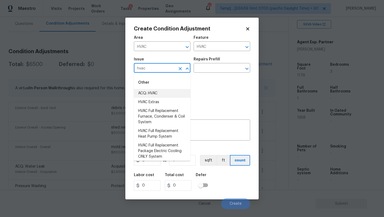
click at [168, 90] on li "ACQ: HVAC" at bounding box center [162, 93] width 57 height 9
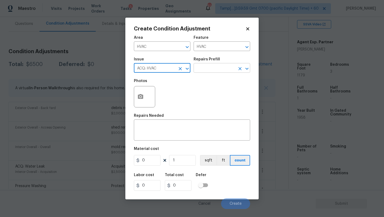
type input "ACQ: HVAC"
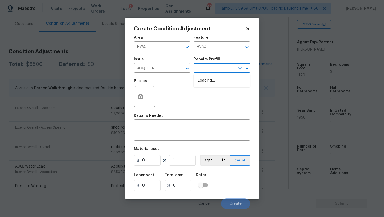
click at [206, 69] on input "text" at bounding box center [215, 68] width 42 height 8
click at [208, 88] on li "Non-Functional HVAC. Full System Replacement $5,550.00" at bounding box center [222, 86] width 57 height 20
type input "Acquisition"
type textarea "Acquisition Scope: Full System Replacement"
type input "5550"
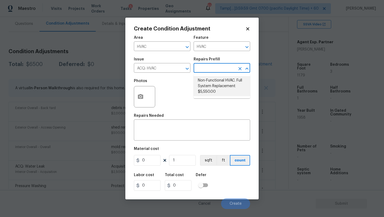
type input "5550"
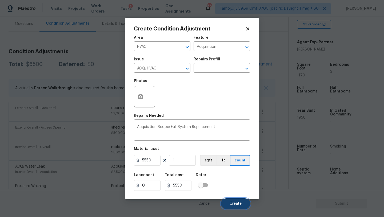
click at [234, 204] on span "Create" at bounding box center [236, 204] width 12 height 4
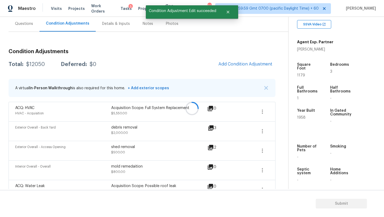
click at [247, 65] on div at bounding box center [192, 108] width 384 height 217
click at [247, 65] on span "Add Condition Adjustment" at bounding box center [246, 64] width 54 height 5
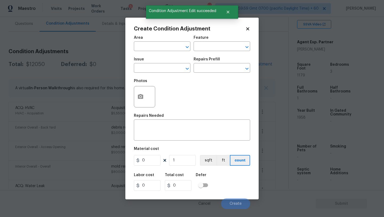
click at [139, 51] on span "Area ​" at bounding box center [162, 44] width 57 height 22
click at [139, 50] on input "text" at bounding box center [155, 47] width 42 height 8
click at [142, 71] on li "Interior Overall" at bounding box center [162, 67] width 57 height 9
type input "Interior Overall"
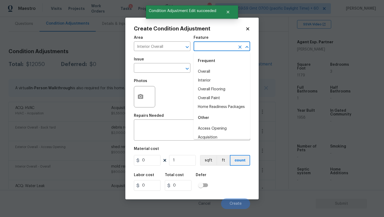
click at [207, 47] on input "text" at bounding box center [215, 47] width 42 height 8
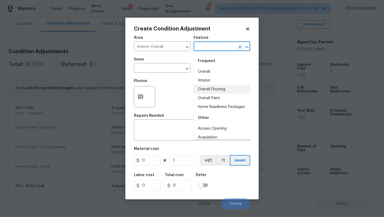
click at [210, 93] on li "Overall Flooring" at bounding box center [222, 89] width 57 height 9
type input "Overall Flooring"
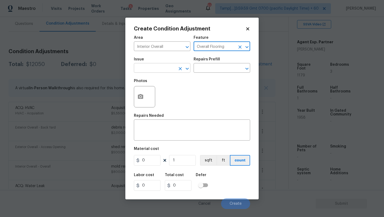
click at [164, 68] on input "text" at bounding box center [155, 68] width 42 height 8
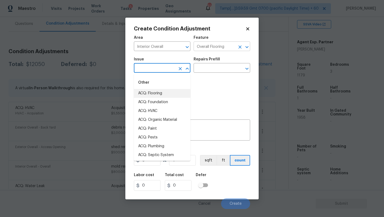
click at [242, 46] on icon "Clear" at bounding box center [240, 46] width 5 height 5
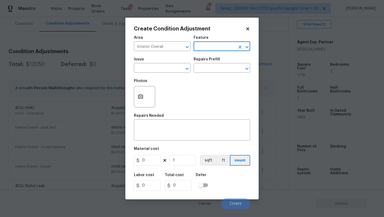
click at [216, 49] on input "text" at bounding box center [215, 47] width 42 height 8
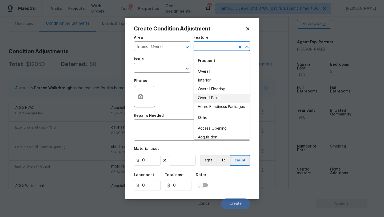
click at [214, 98] on li "Overall Paint" at bounding box center [222, 98] width 57 height 9
type input "Overall Paint"
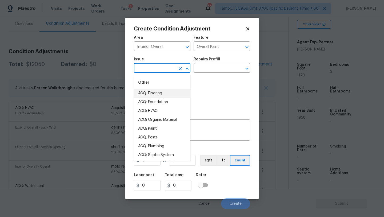
click at [159, 66] on input "text" at bounding box center [155, 68] width 42 height 8
click at [155, 127] on li "ACQ: Paint" at bounding box center [162, 128] width 57 height 9
type input "ACQ: Paint"
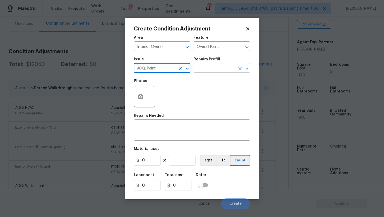
click at [206, 71] on input "text" at bounding box center [215, 68] width 42 height 8
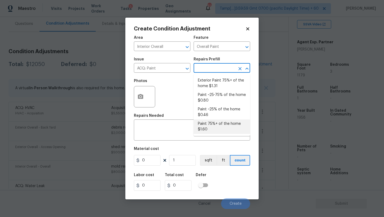
click at [207, 125] on li "Paint 75%+ of the home $1.60" at bounding box center [222, 126] width 57 height 14
type input "Acquisition"
type textarea "Acquisition Scope: 75%+ of the home will likely require interior paint"
type input "1.6"
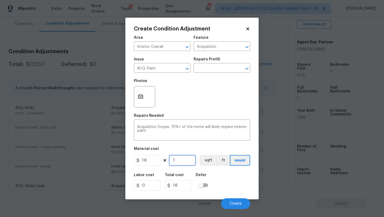
click at [189, 160] on input "1" at bounding box center [182, 160] width 27 height 11
type input "11"
type input "17.6"
type input "117"
type input "187.2"
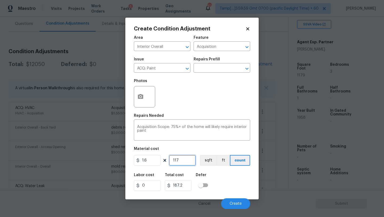
type input "1179"
type input "1886.4"
type input "1179"
click at [138, 92] on button "button" at bounding box center [140, 96] width 13 height 21
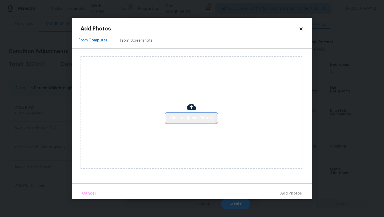
click at [175, 115] on span "Click to Upload Photos" at bounding box center [191, 118] width 43 height 7
